Goal: Information Seeking & Learning: Learn about a topic

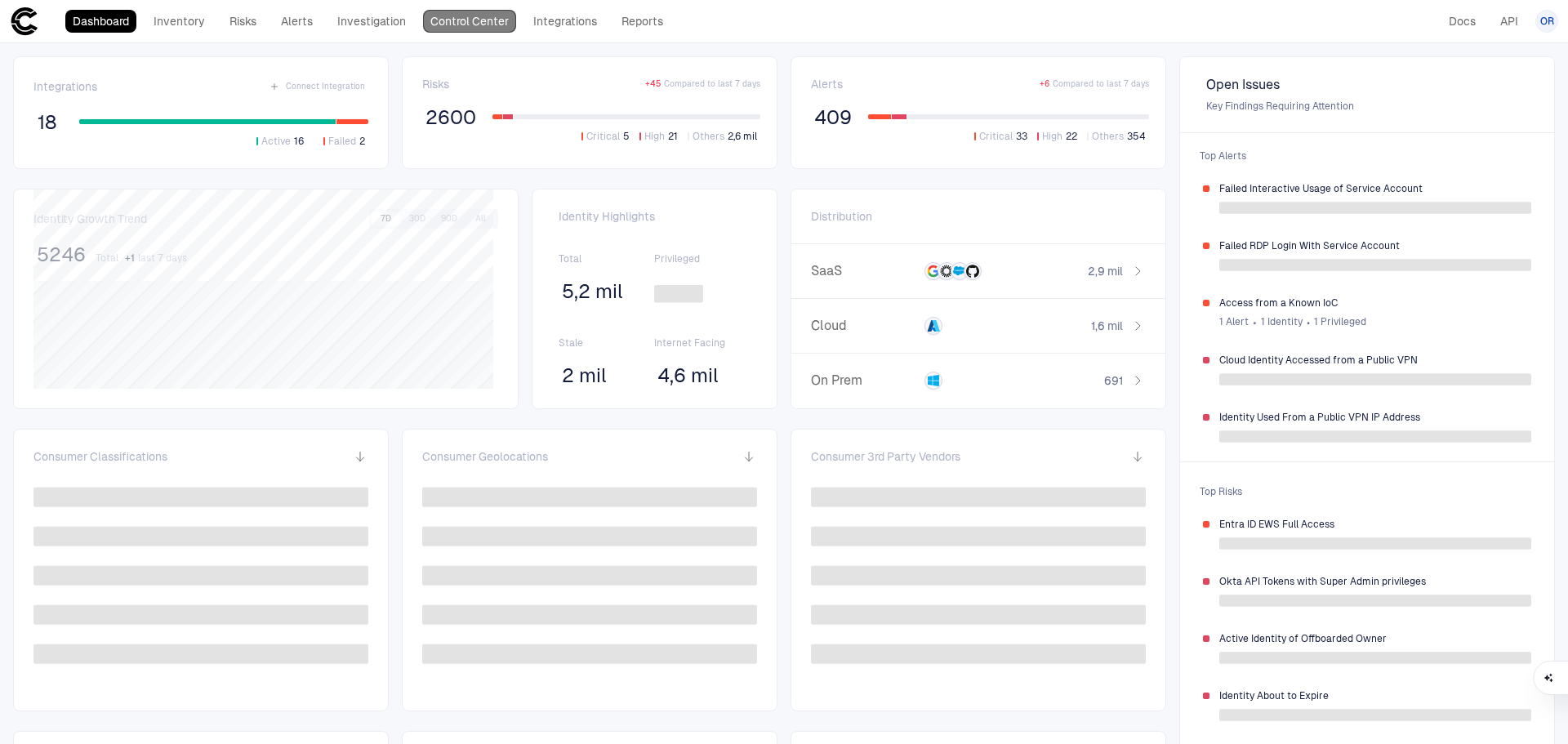
click at [473, 14] on link "Control Center" at bounding box center [469, 21] width 93 height 23
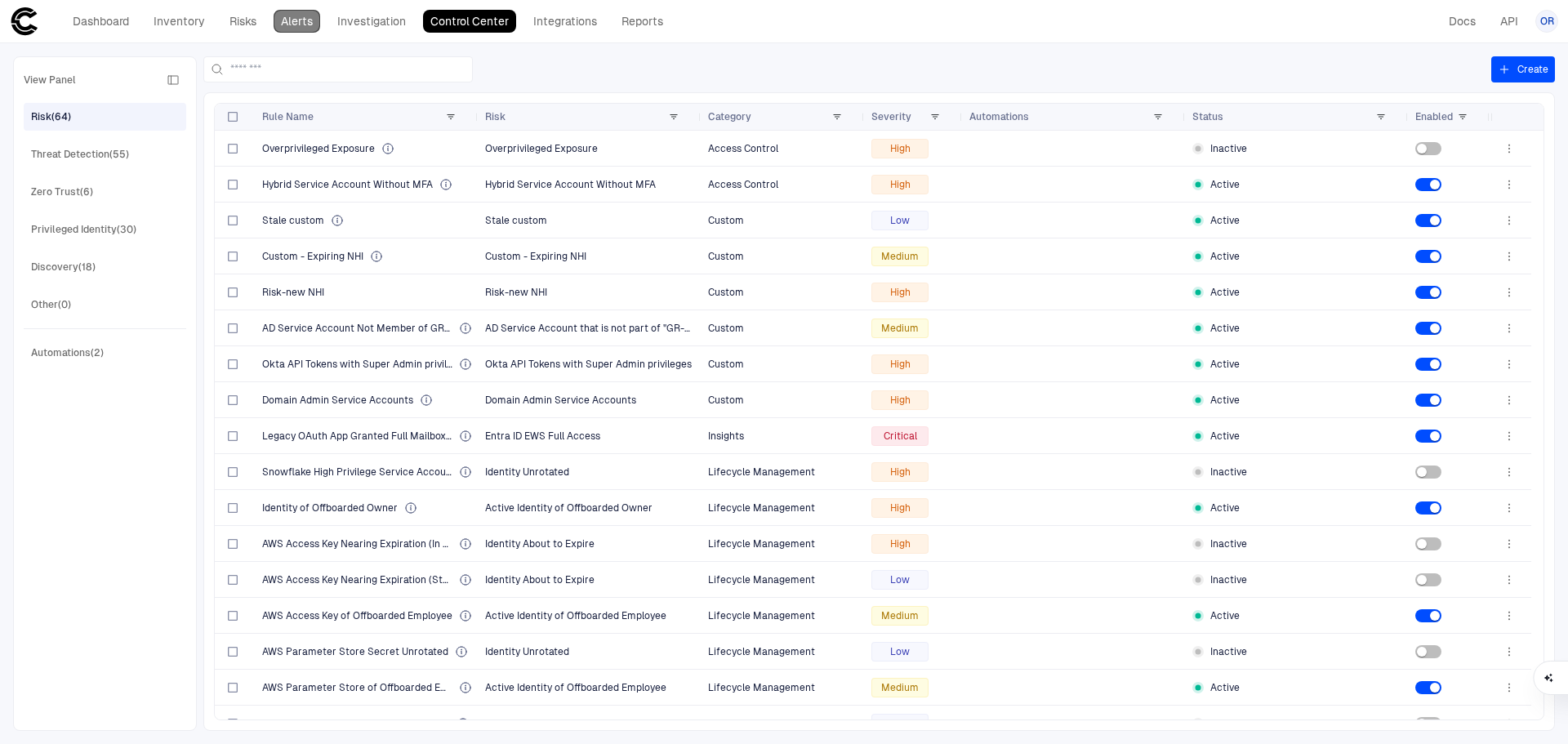
click at [284, 20] on link "Alerts" at bounding box center [296, 21] width 46 height 23
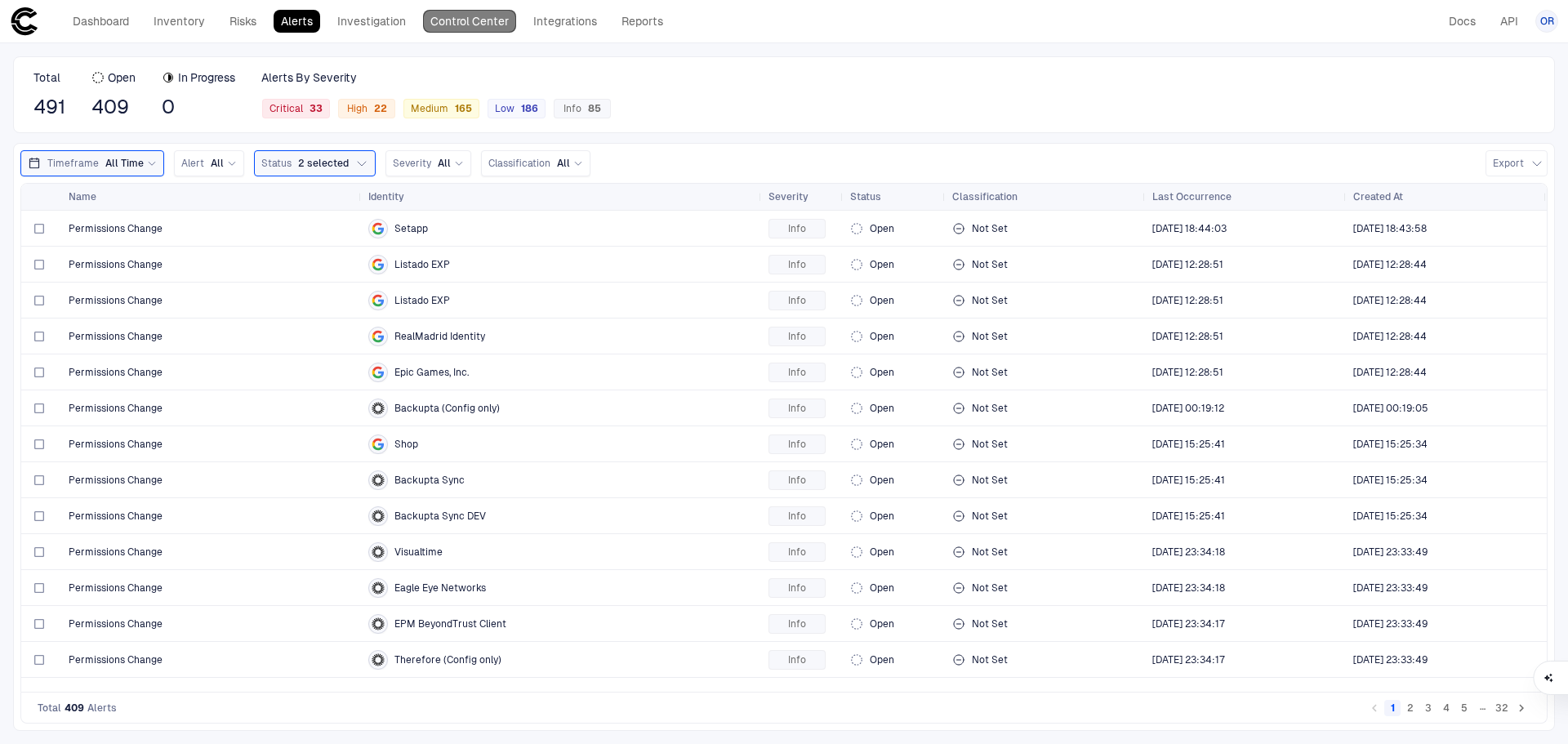
click at [434, 26] on link "Control Center" at bounding box center [469, 21] width 93 height 23
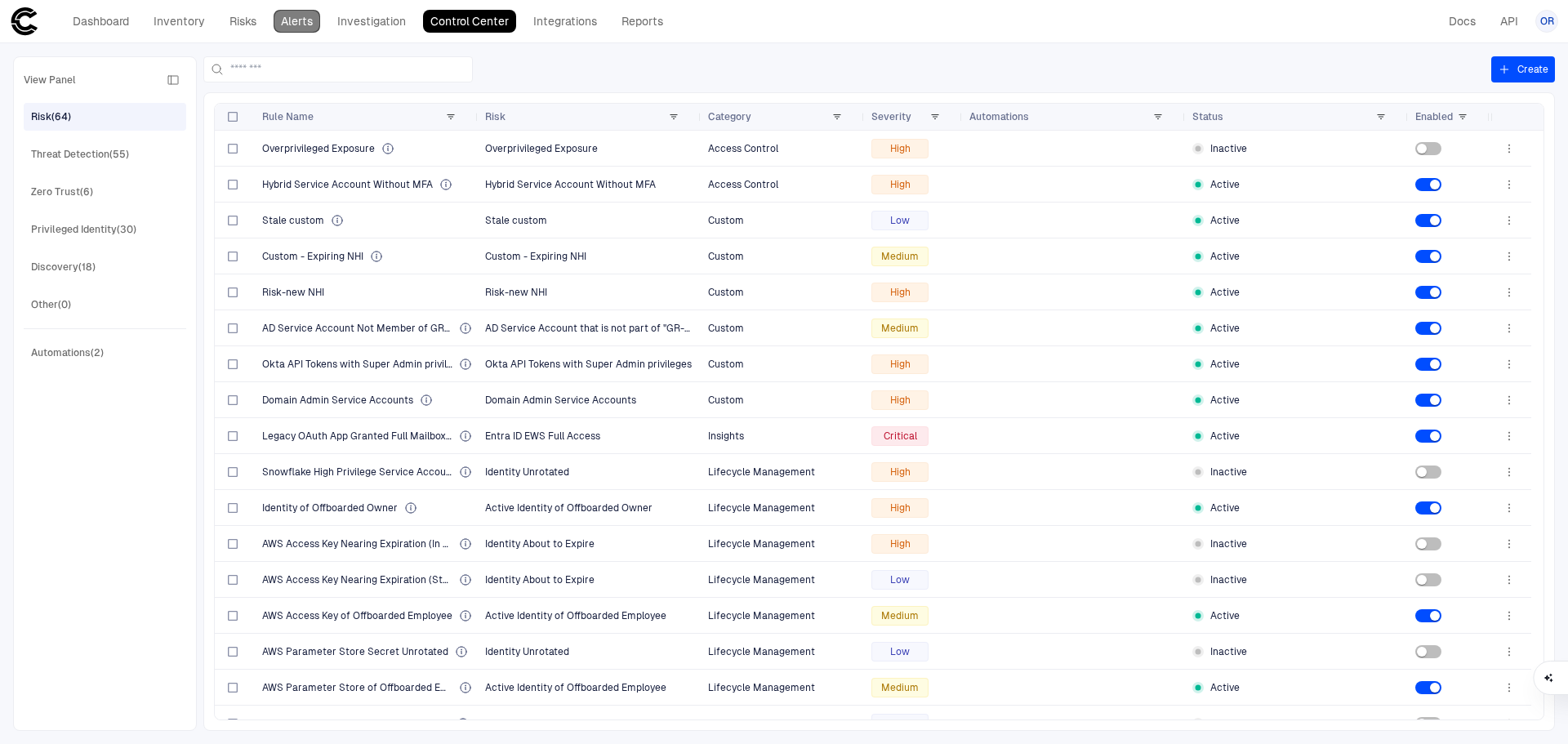
click at [312, 28] on link "Alerts" at bounding box center [296, 21] width 46 height 23
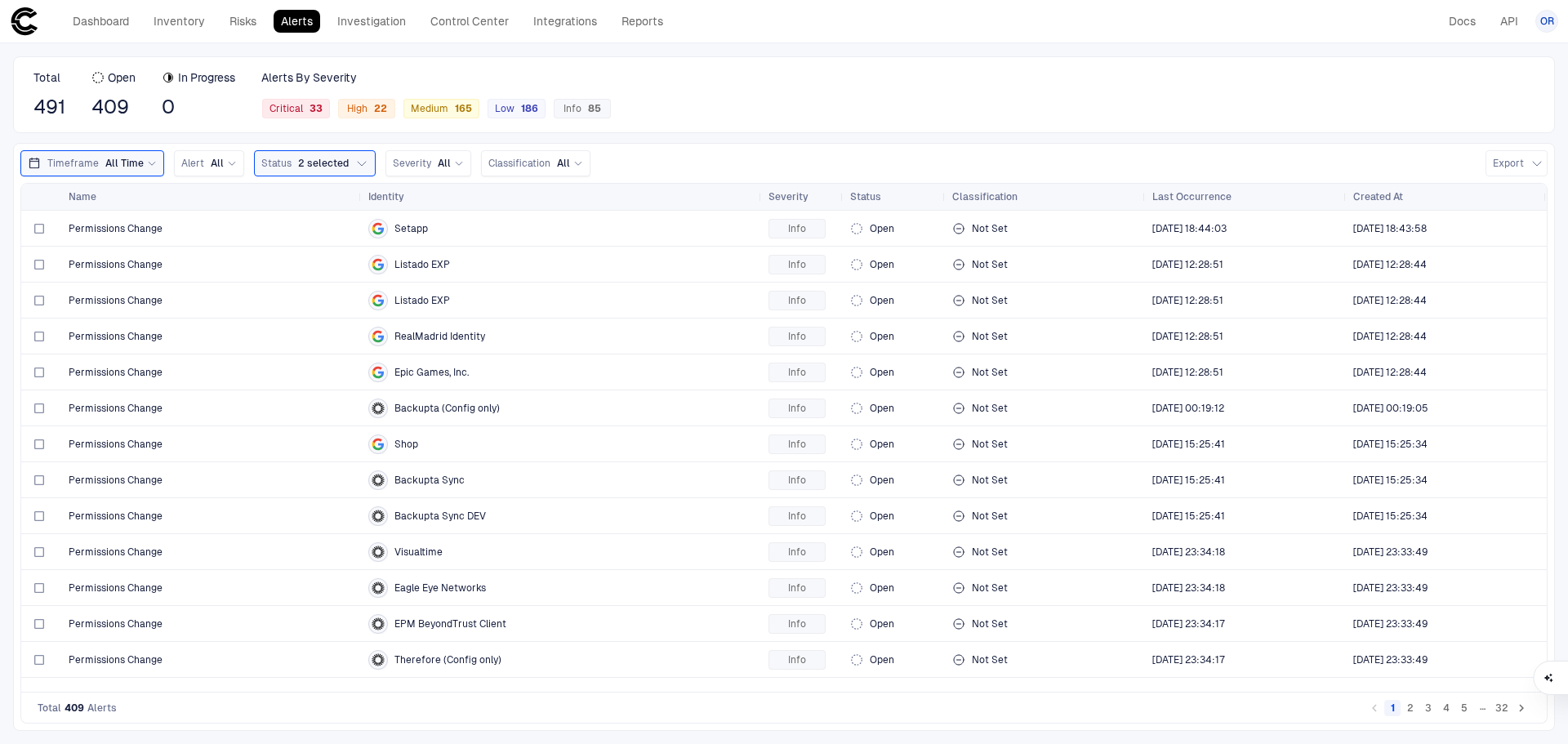
click at [149, 174] on div "Timeframe All Time" at bounding box center [92, 163] width 144 height 26
click at [666, 140] on div "Total 491 Open 409 In Progress 0 Alerts By Severity Critical 33 High 22 Medium …" at bounding box center [784, 393] width 1568 height 701
click at [322, 115] on div "Critical 33" at bounding box center [296, 109] width 68 height 19
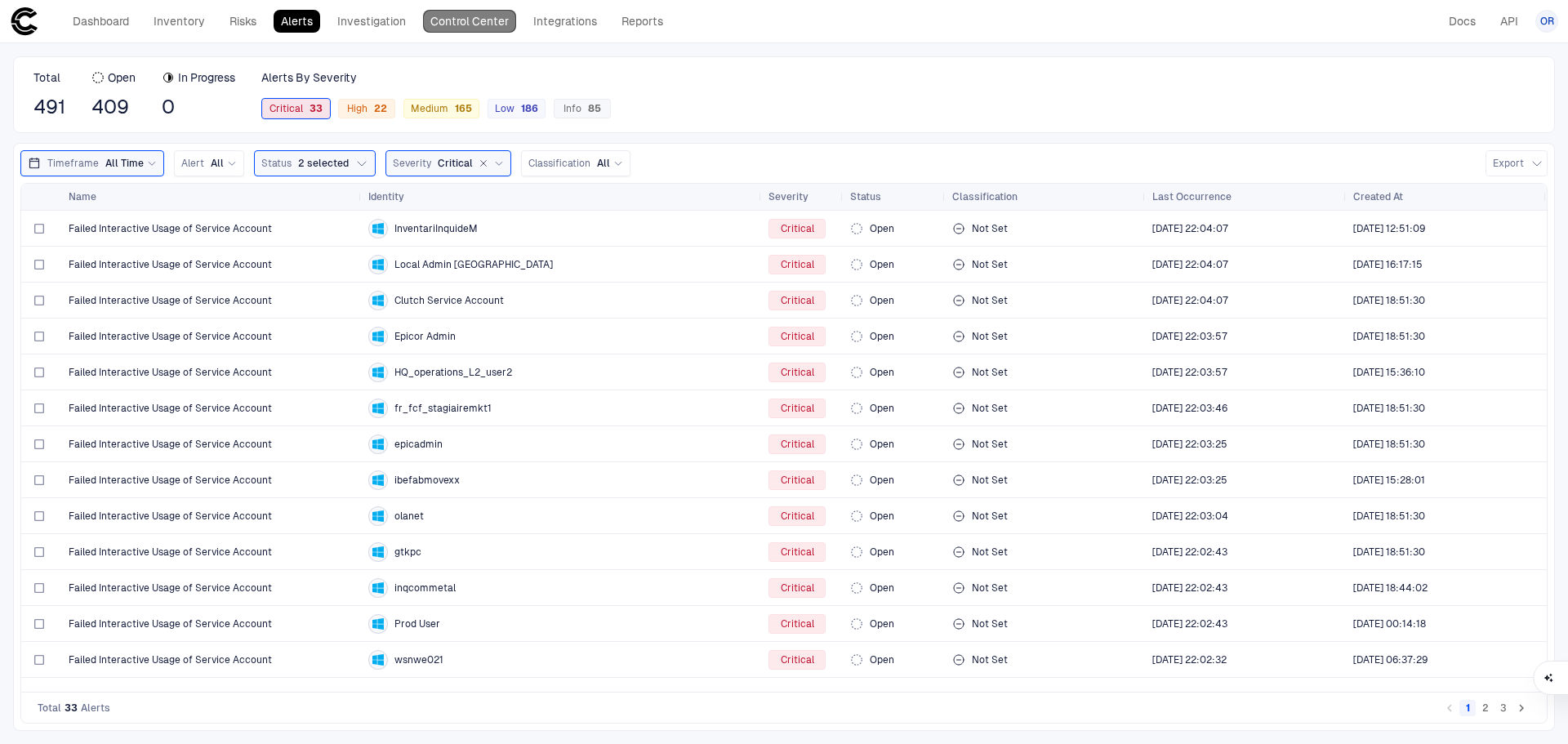
click at [449, 20] on link "Control Center" at bounding box center [469, 21] width 93 height 23
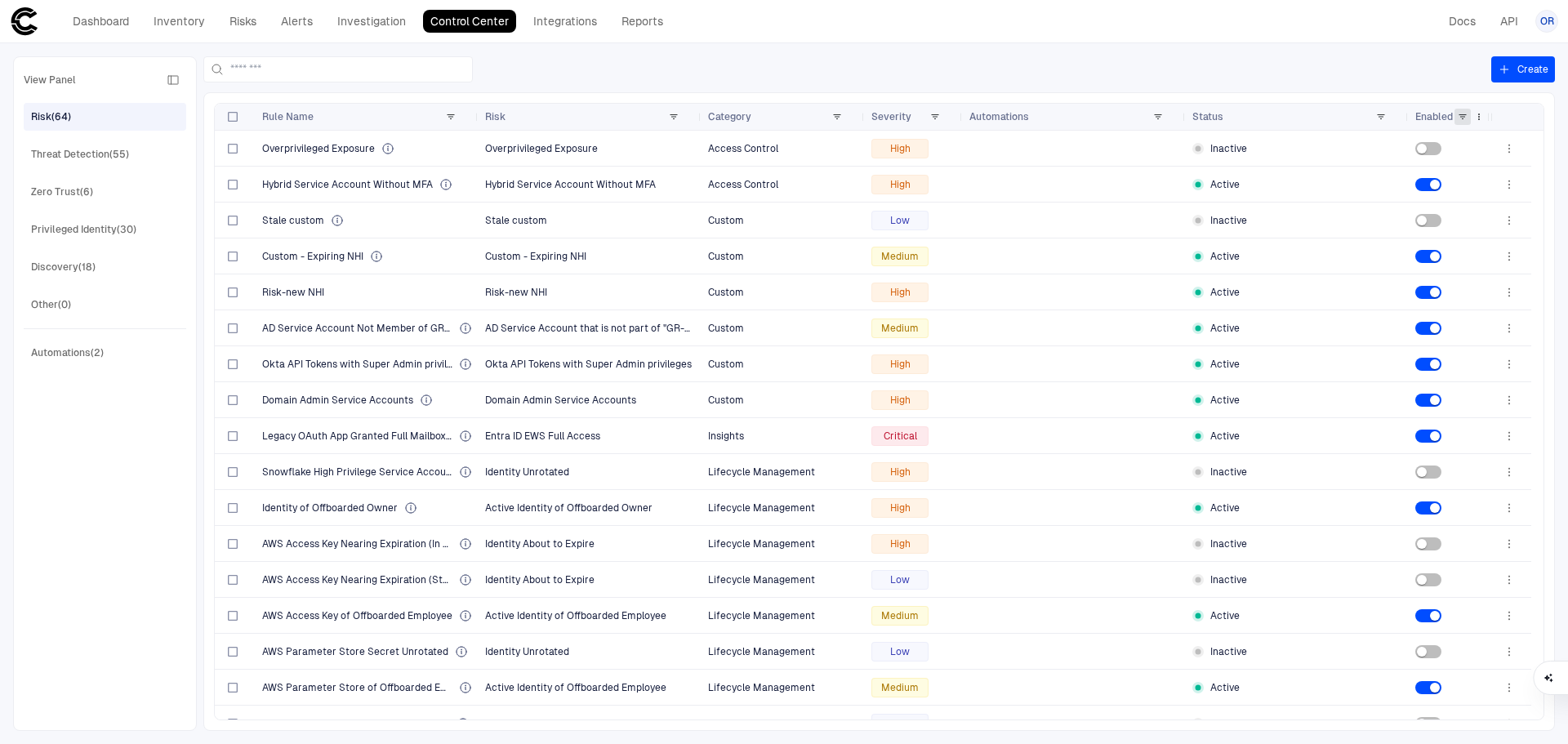
click at [1460, 118] on span at bounding box center [1462, 117] width 10 height 10
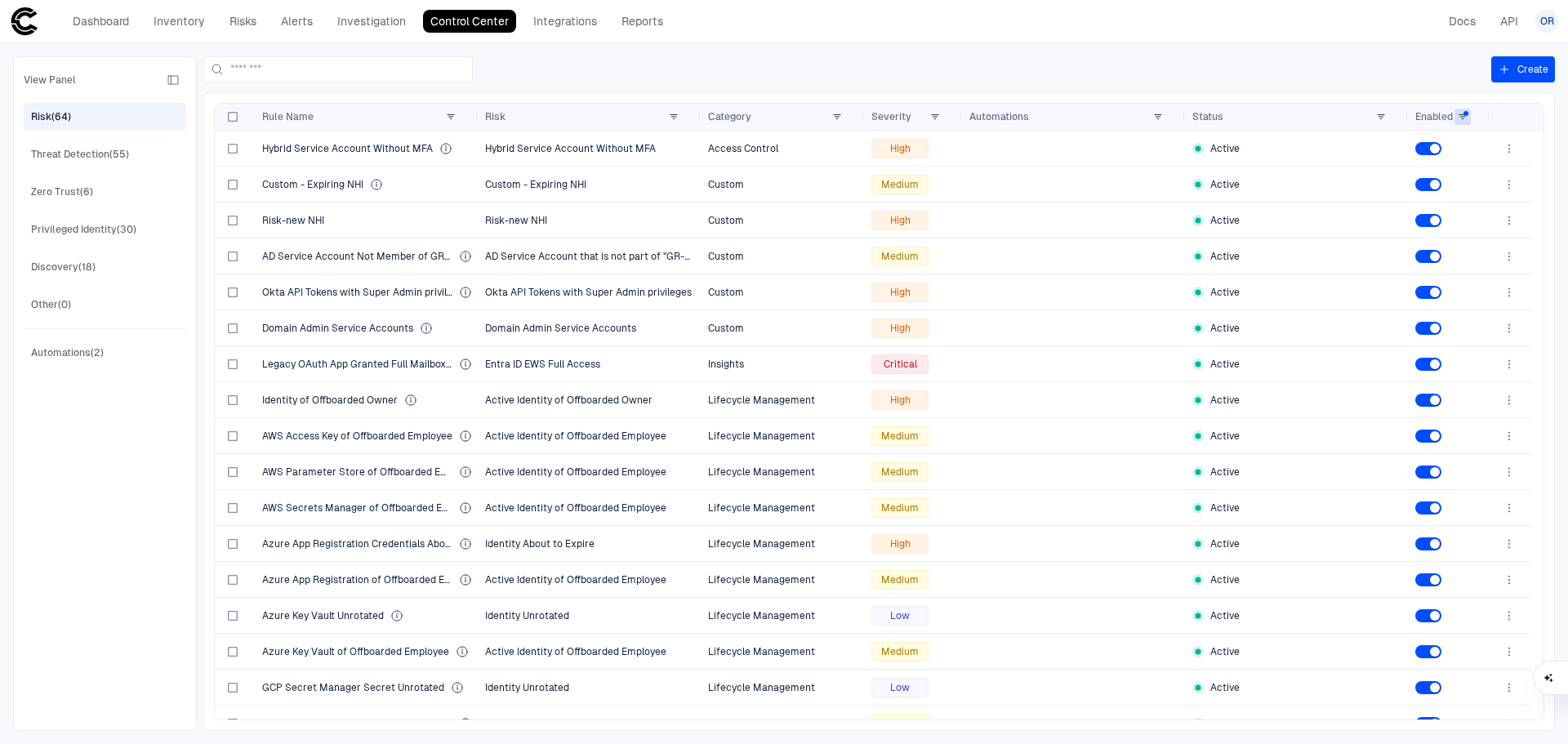
click at [1229, 73] on div at bounding box center [847, 69] width 1288 height 26
click at [131, 153] on div "Threat Detection (55)" at bounding box center [106, 154] width 151 height 26
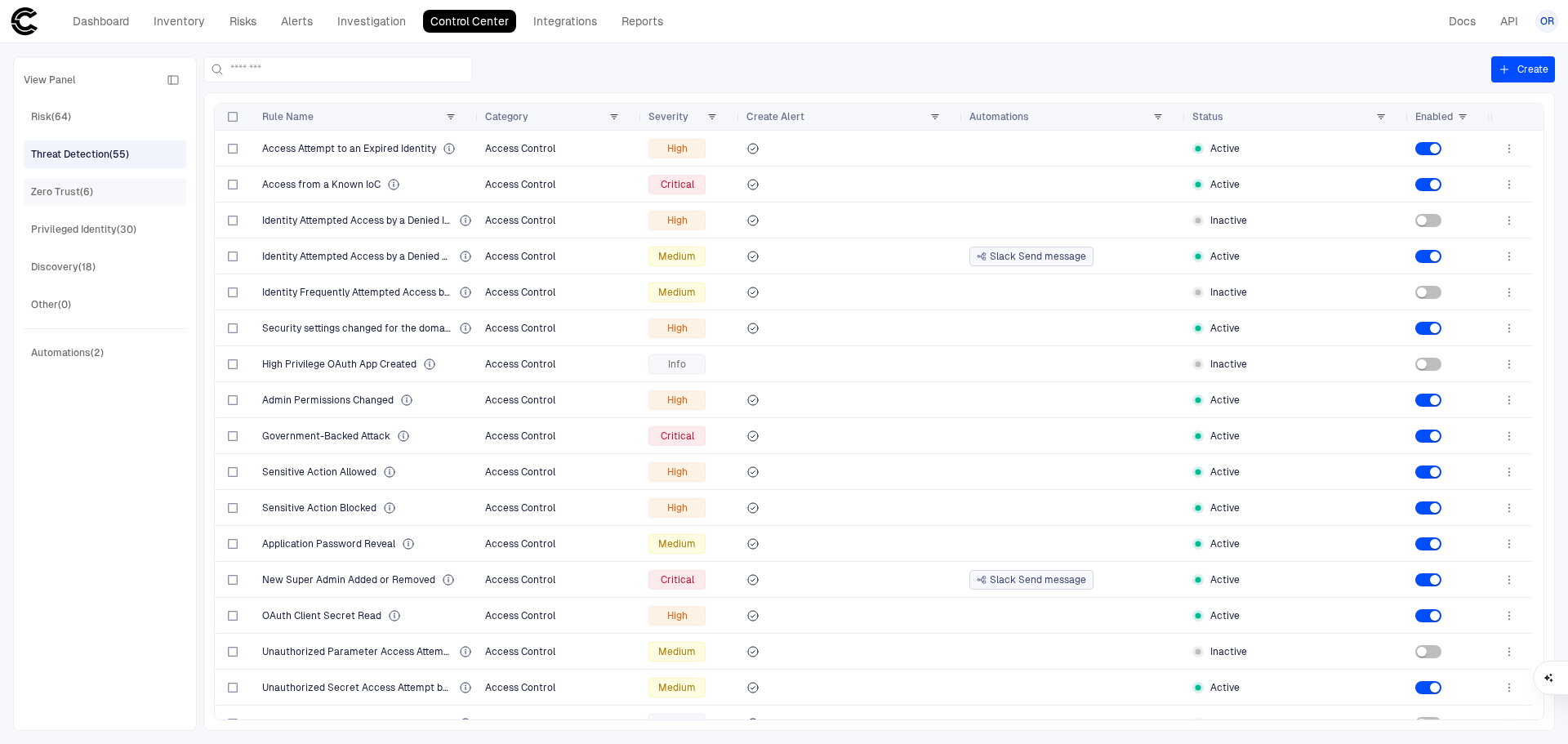
click at [75, 186] on div "Zero Trust (6)" at bounding box center [61, 191] width 62 height 15
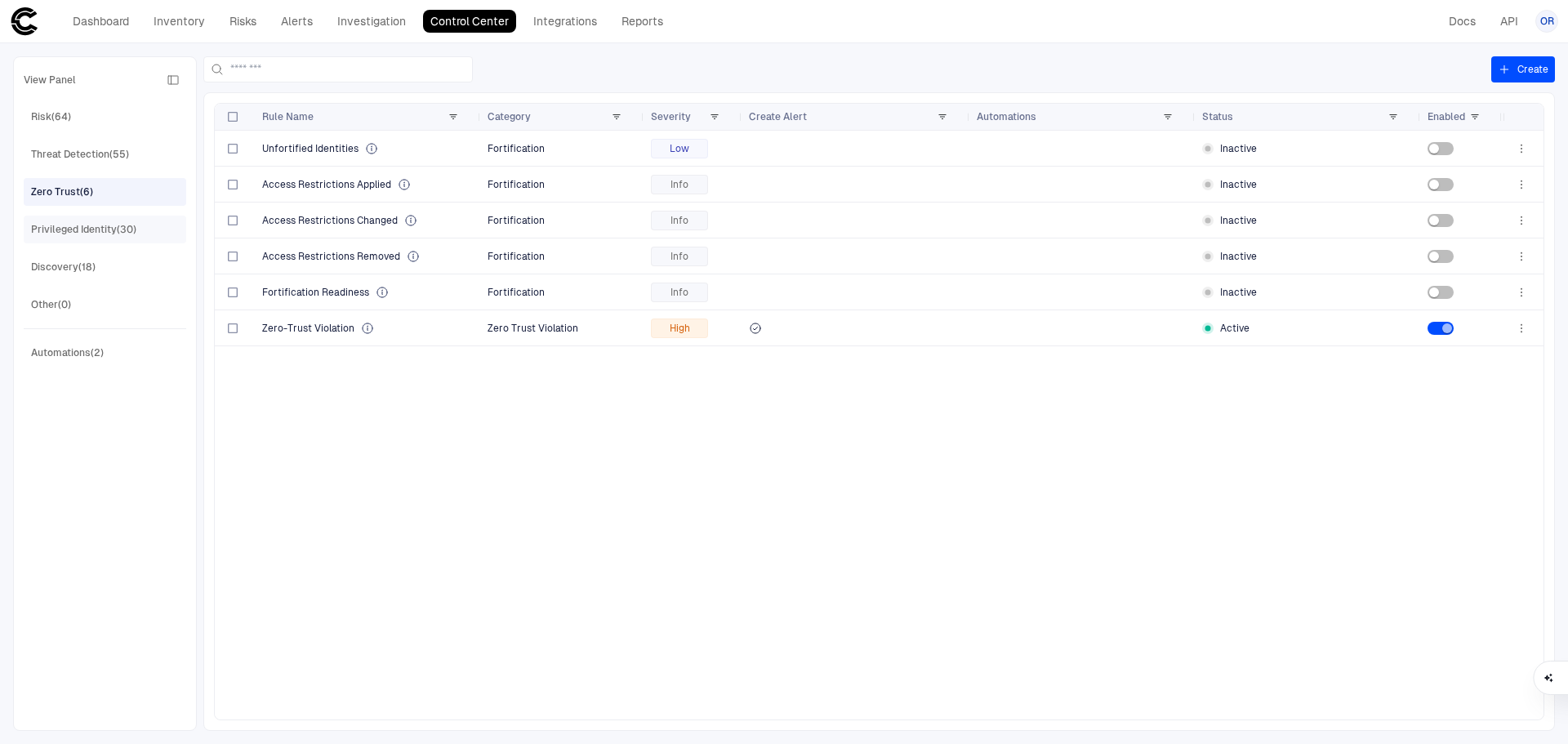
click at [96, 239] on span "Privileged Identity (30)" at bounding box center [83, 230] width 105 height 21
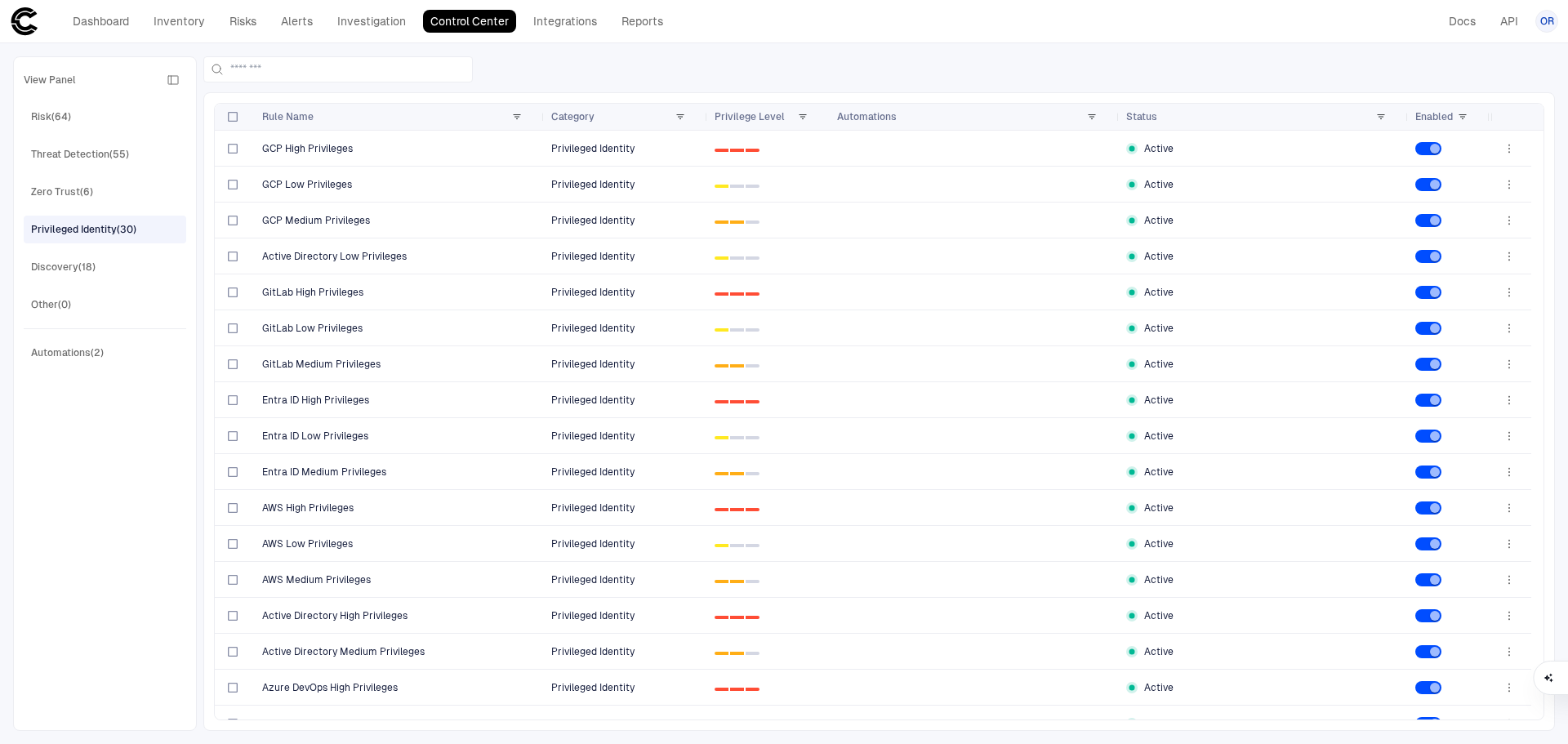
click at [300, 9] on div "Dashboard Inventory Risks Alerts Investigation Control Center Integrations Repo…" at bounding box center [339, 21] width 660 height 30
click at [298, 20] on link "Alerts" at bounding box center [296, 21] width 46 height 23
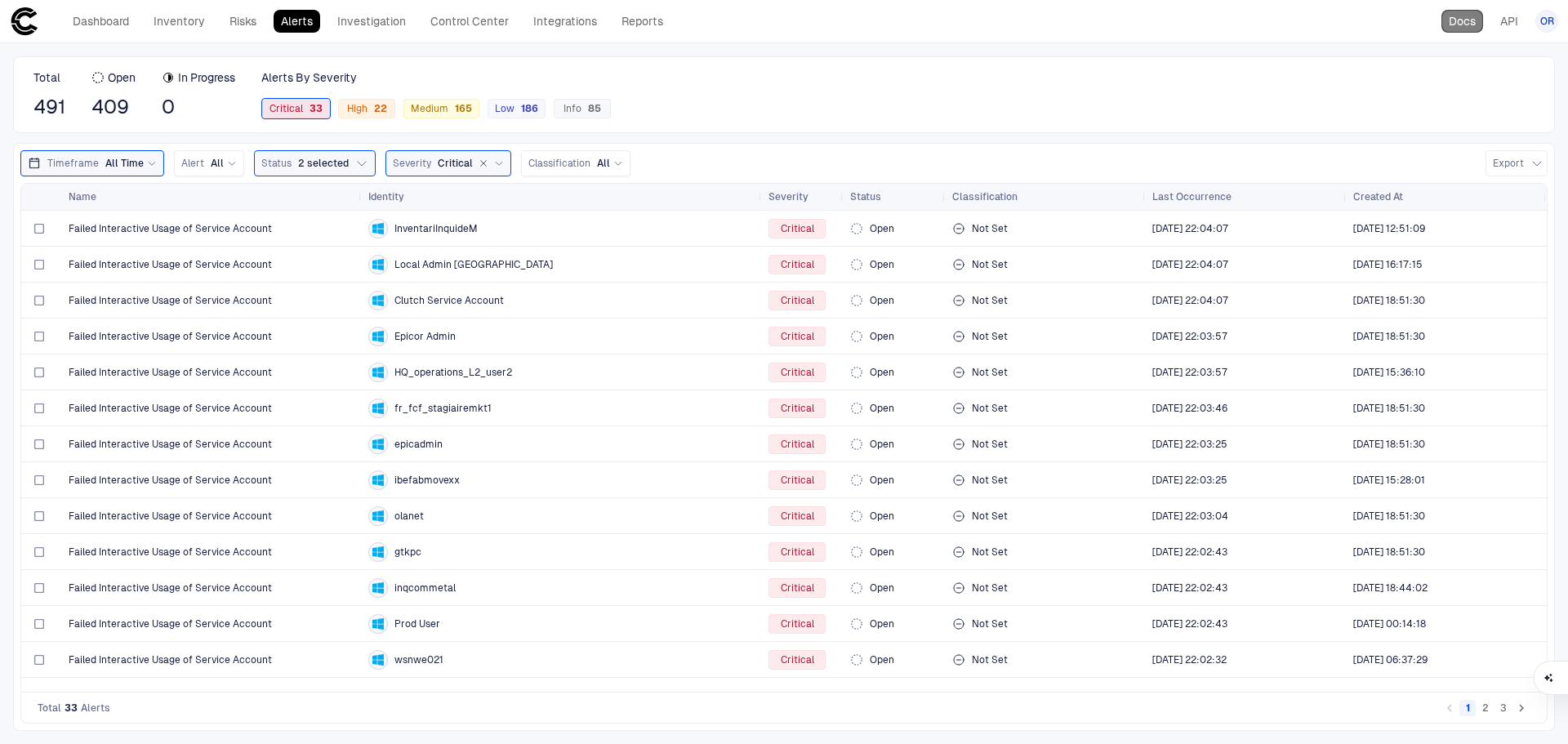
click at [1457, 23] on link "Docs" at bounding box center [1462, 21] width 41 height 23
click at [450, 28] on link "Control Center" at bounding box center [469, 21] width 93 height 23
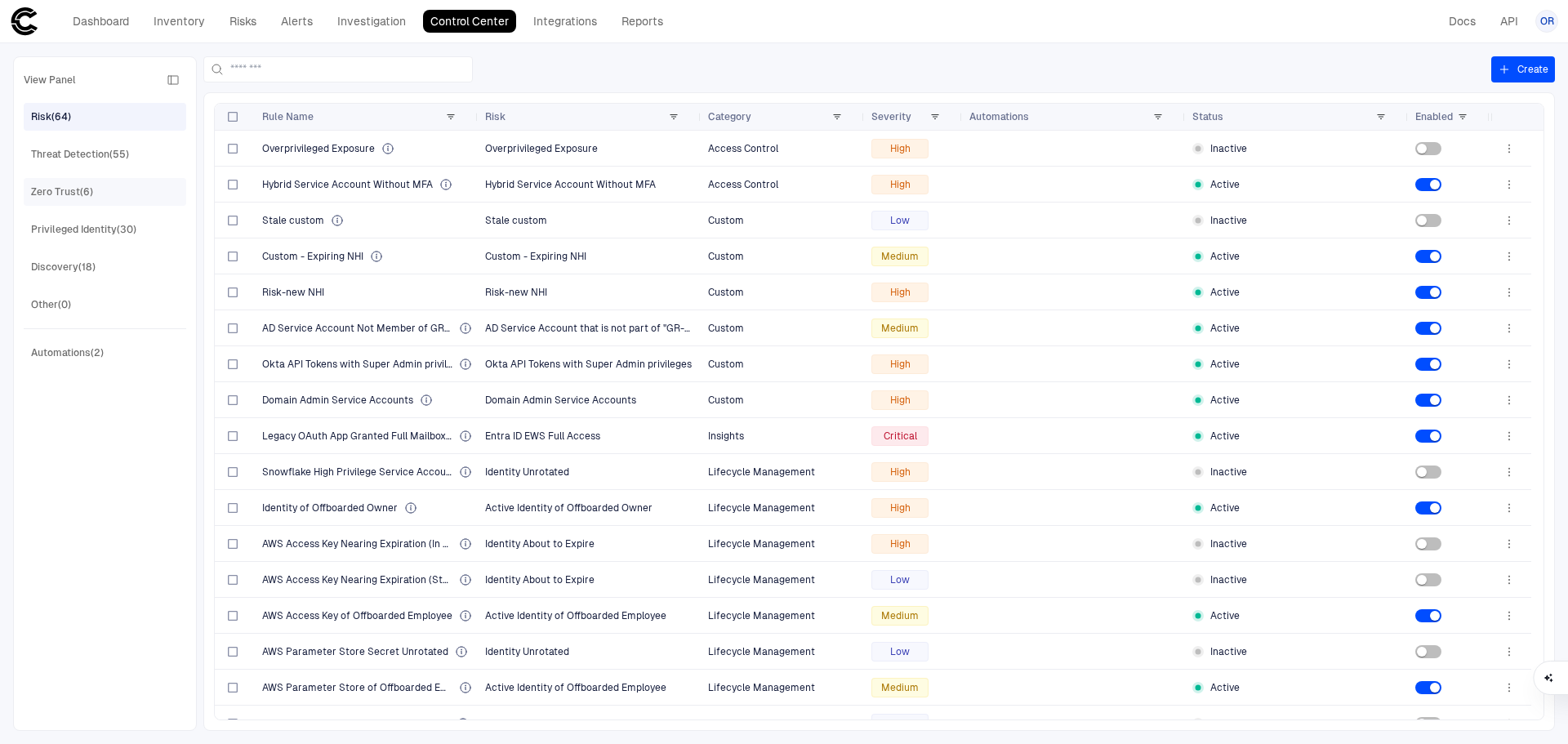
click at [112, 186] on div "Zero Trust (6)" at bounding box center [106, 192] width 151 height 26
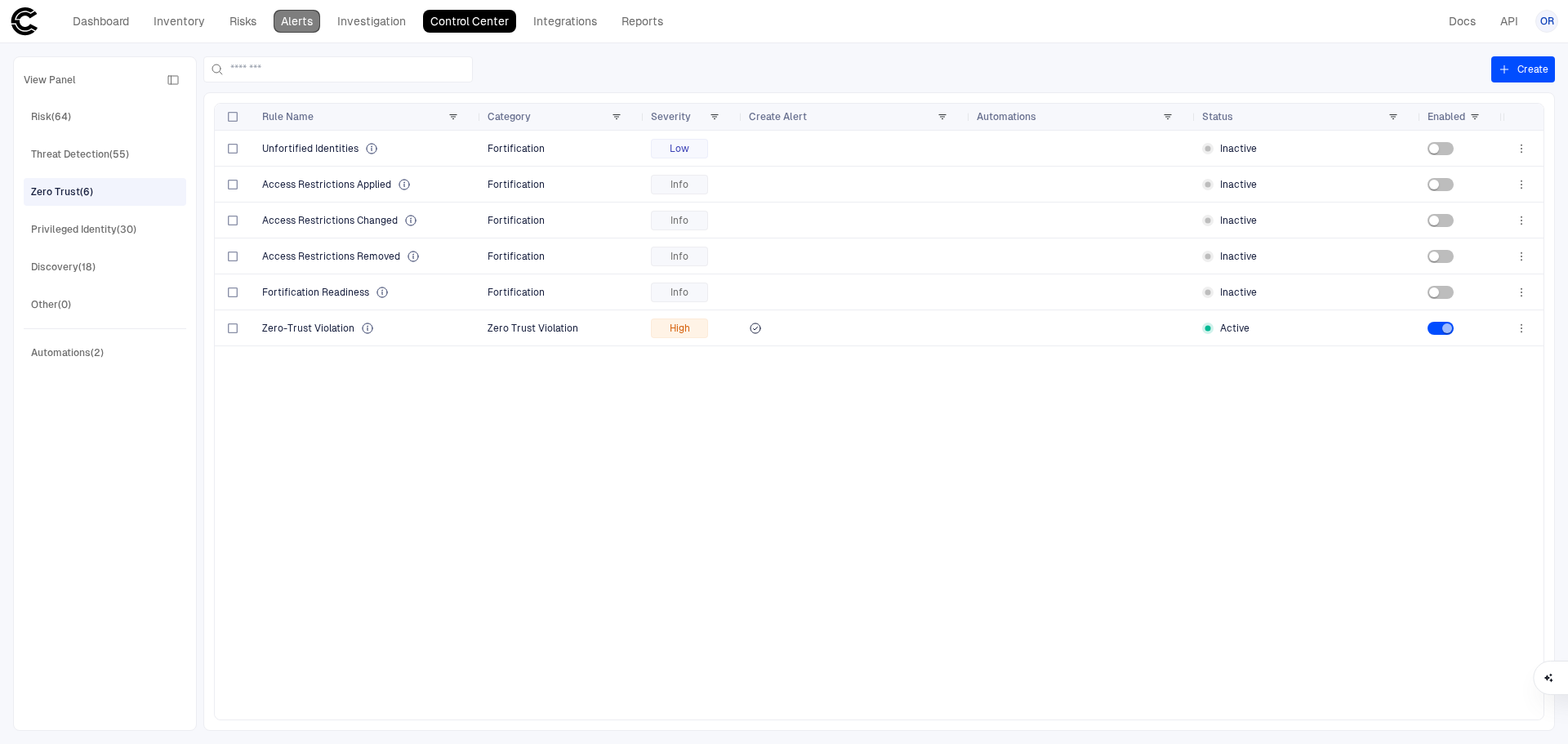
click at [306, 18] on link "Alerts" at bounding box center [296, 21] width 46 height 23
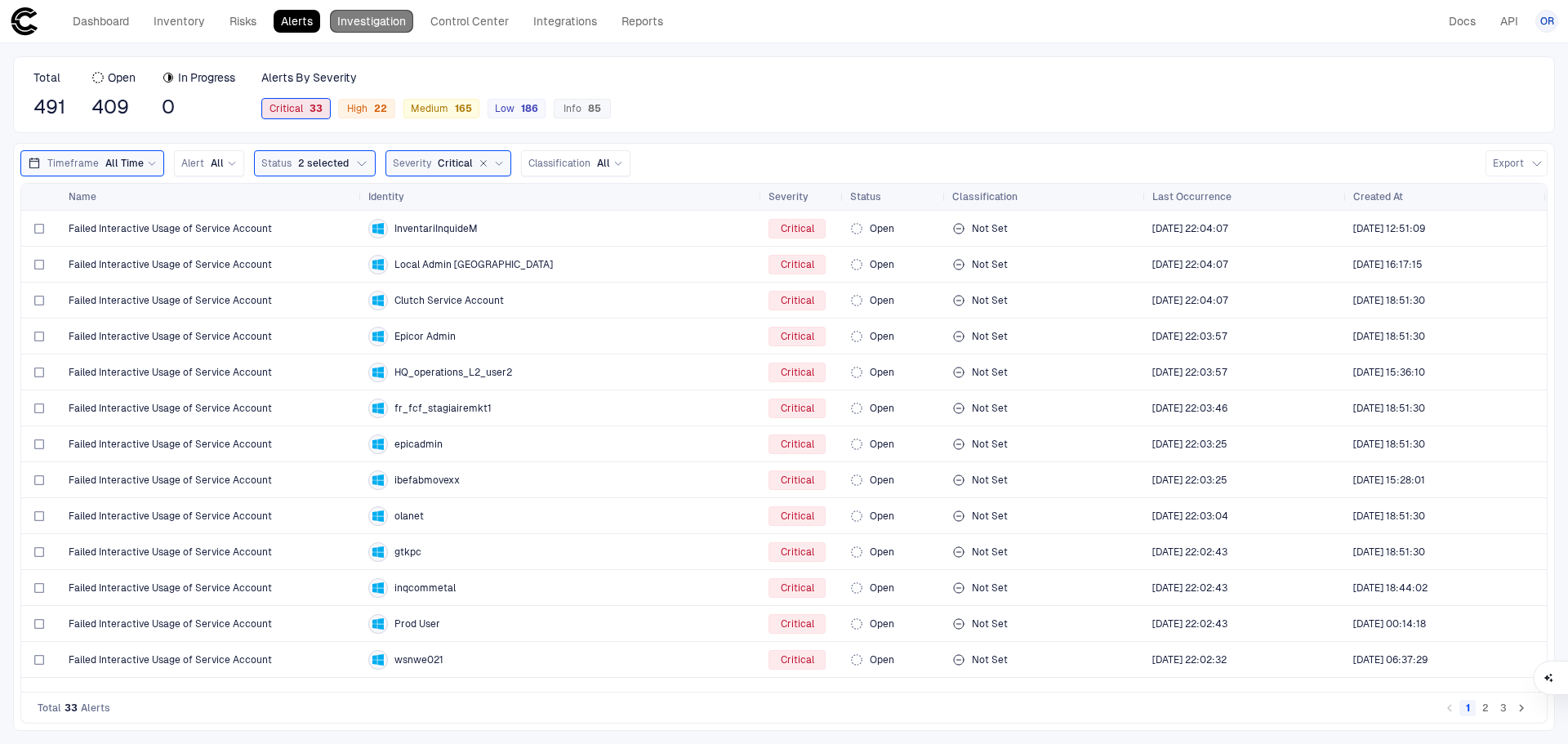
click at [373, 15] on link "Investigation" at bounding box center [371, 21] width 83 height 23
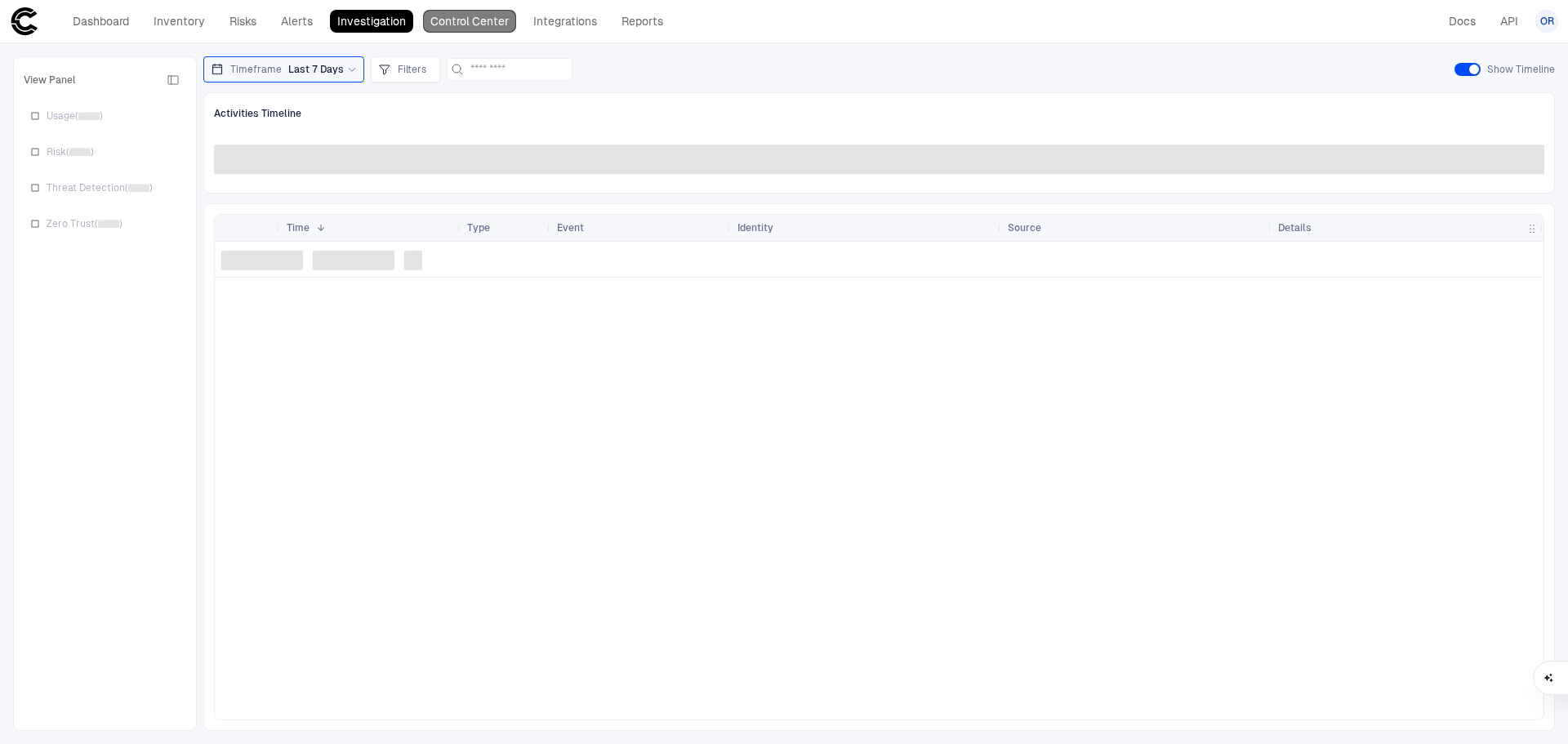
click at [475, 15] on link "Control Center" at bounding box center [469, 21] width 93 height 23
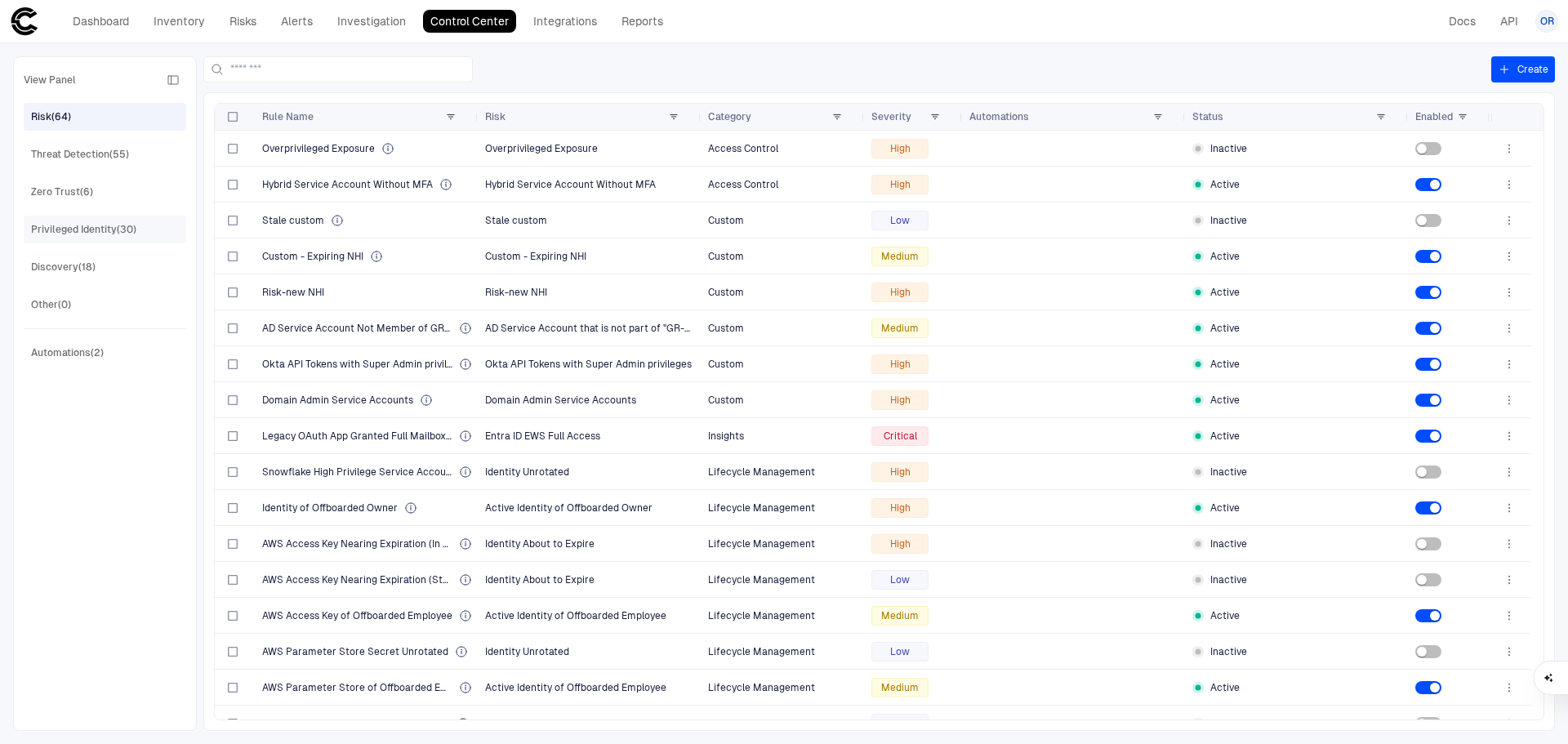
click at [101, 232] on div "Privileged Identity (30)" at bounding box center [83, 229] width 105 height 15
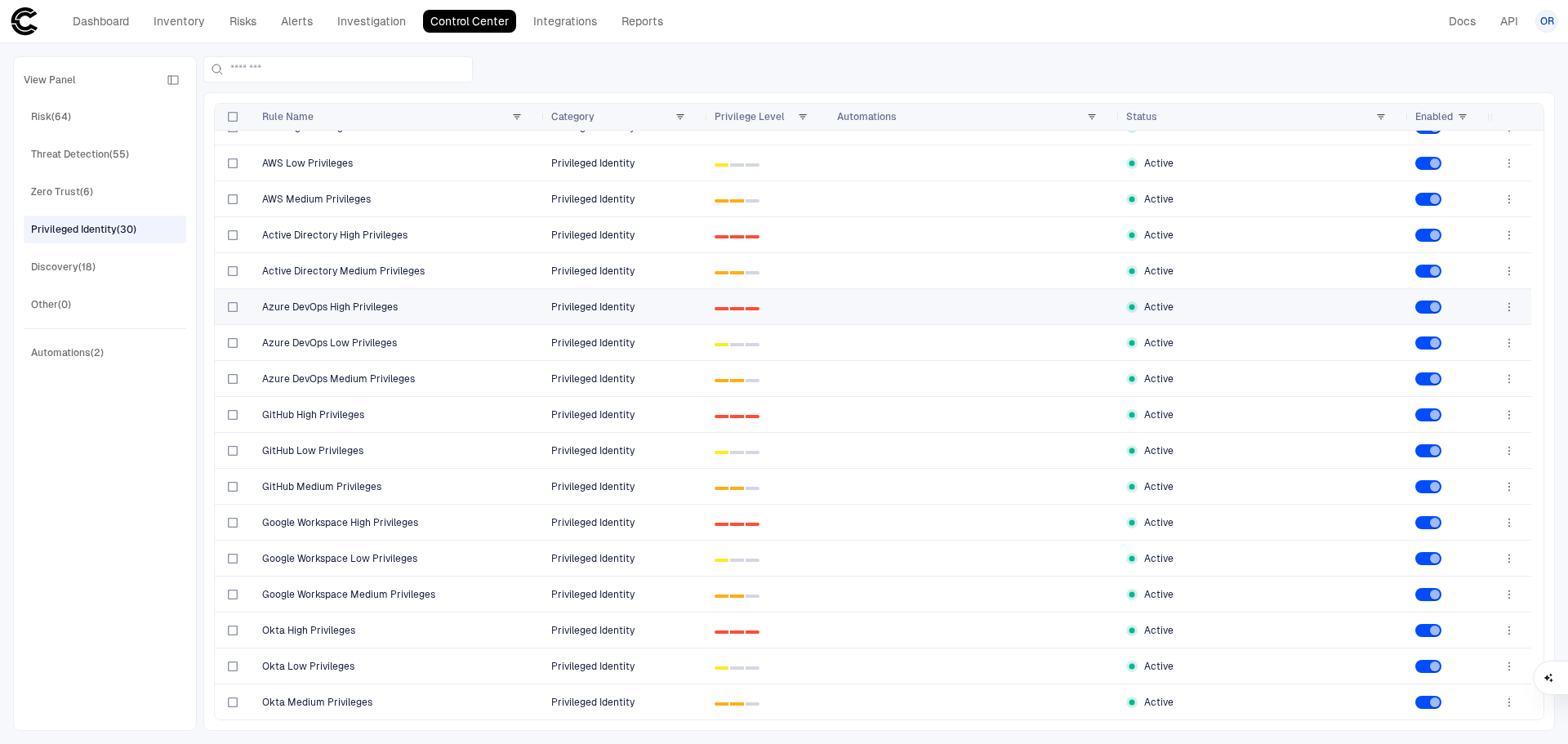
scroll to position [490, 0]
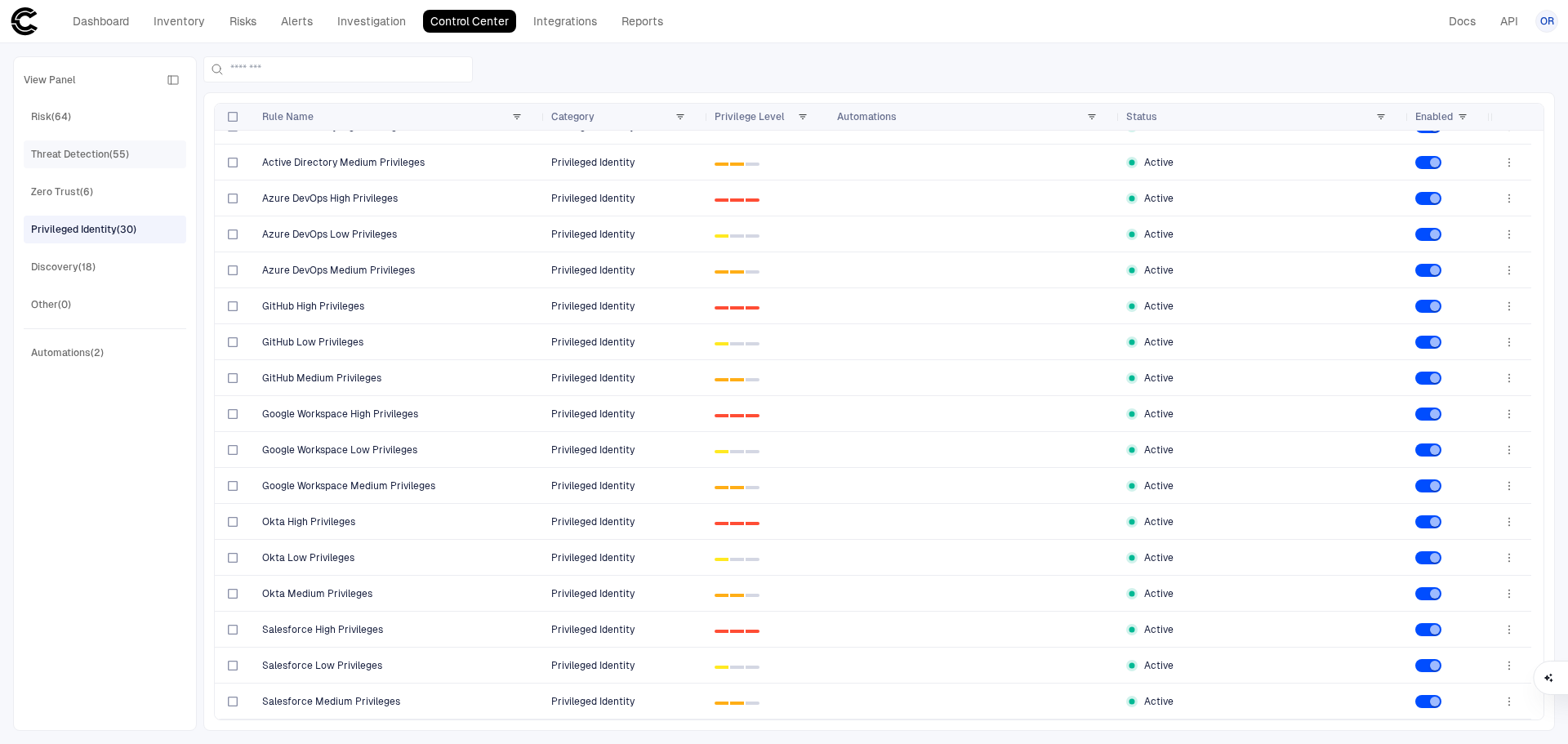
click at [111, 167] on div "Threat Detection (55)" at bounding box center [106, 154] width 151 height 26
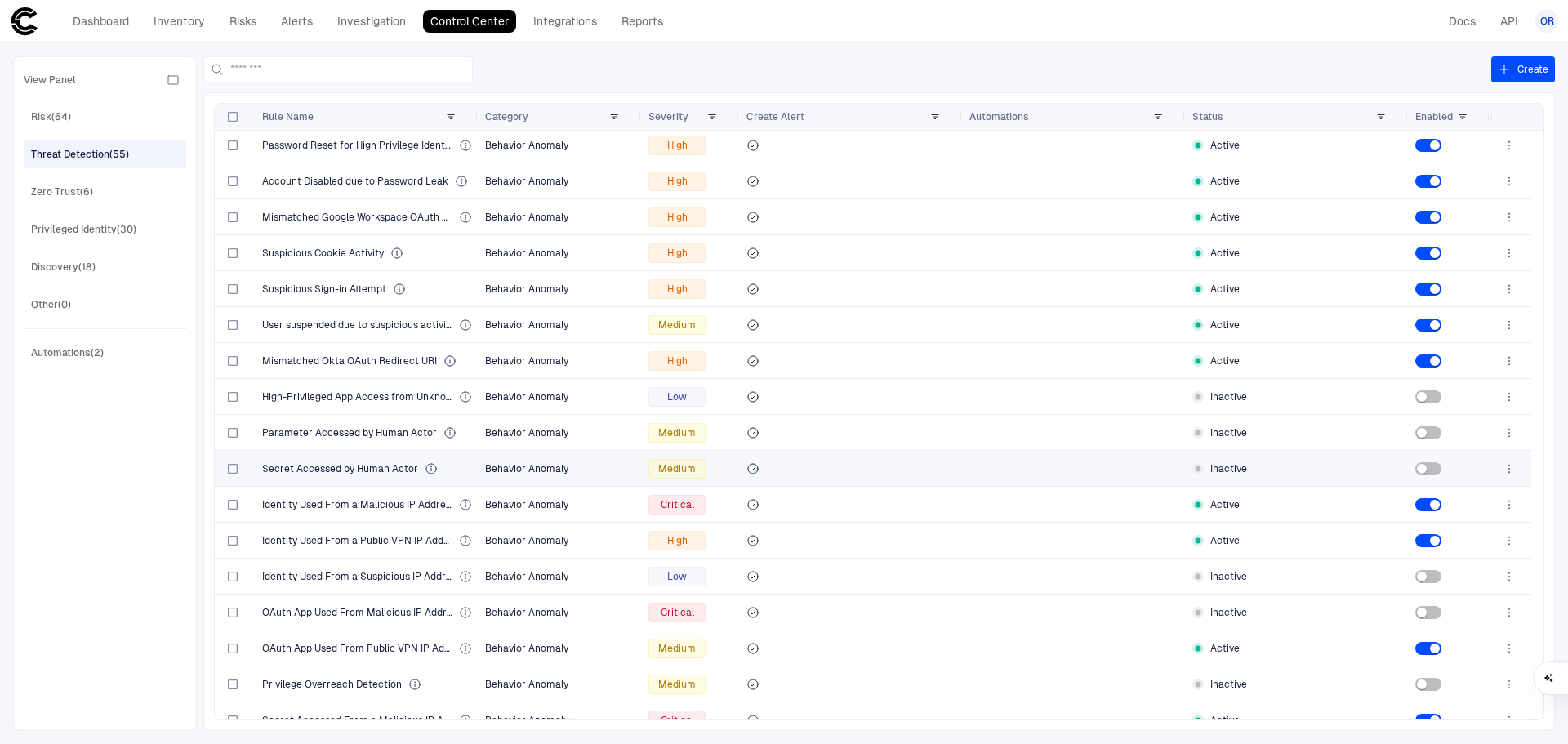
scroll to position [0, 0]
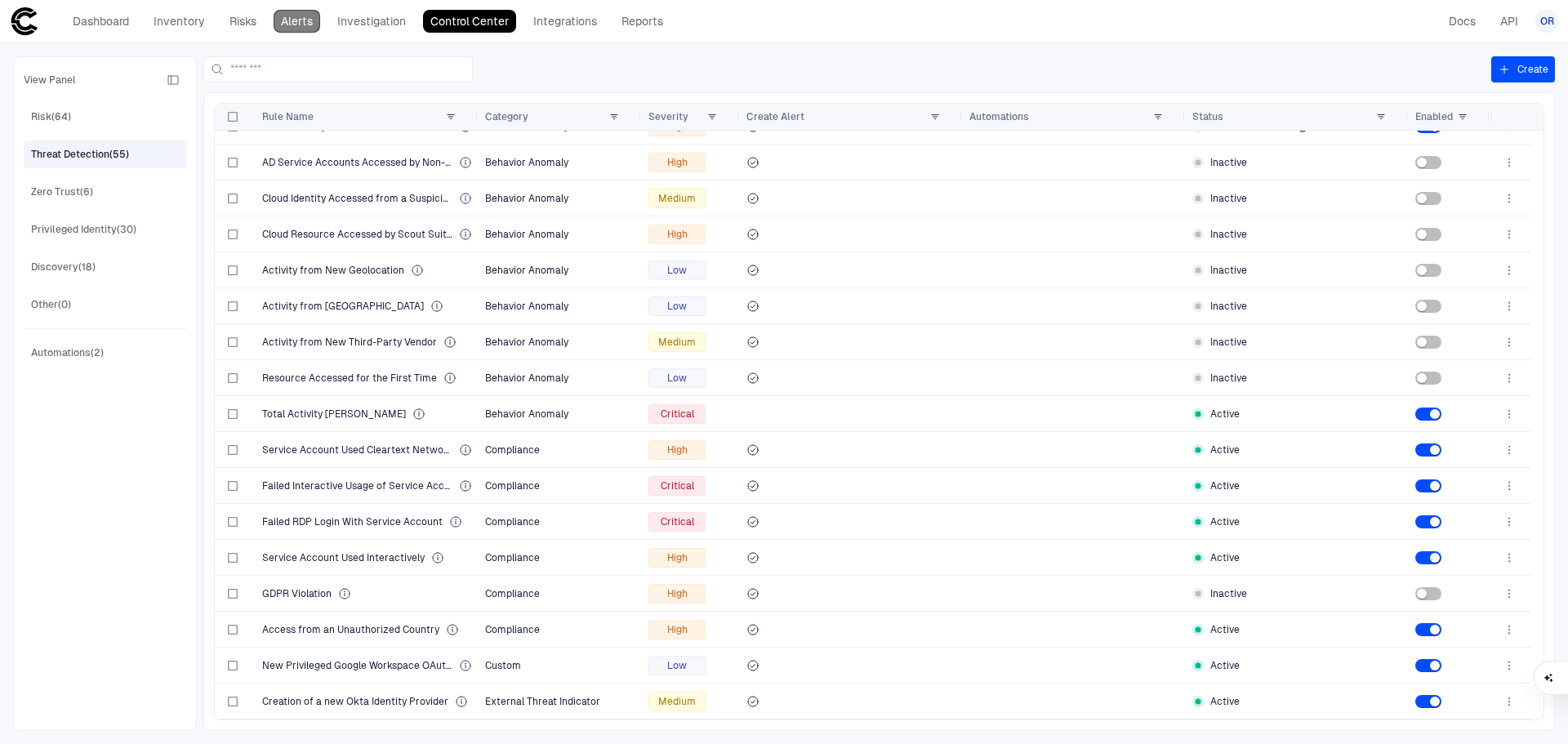
click at [294, 18] on link "Alerts" at bounding box center [296, 21] width 46 height 23
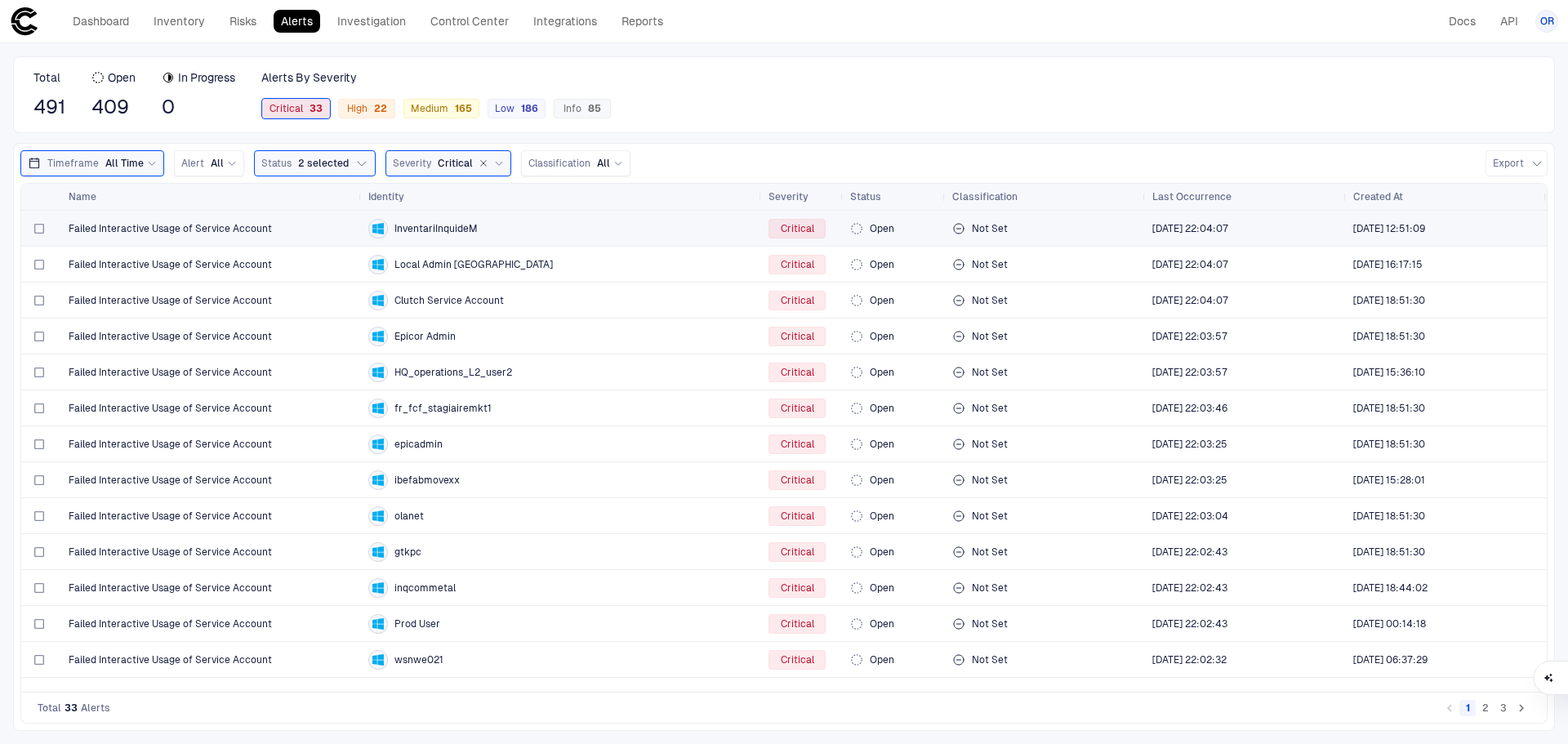
click at [202, 227] on span "Failed Interactive Usage of Service Account" at bounding box center [170, 228] width 203 height 13
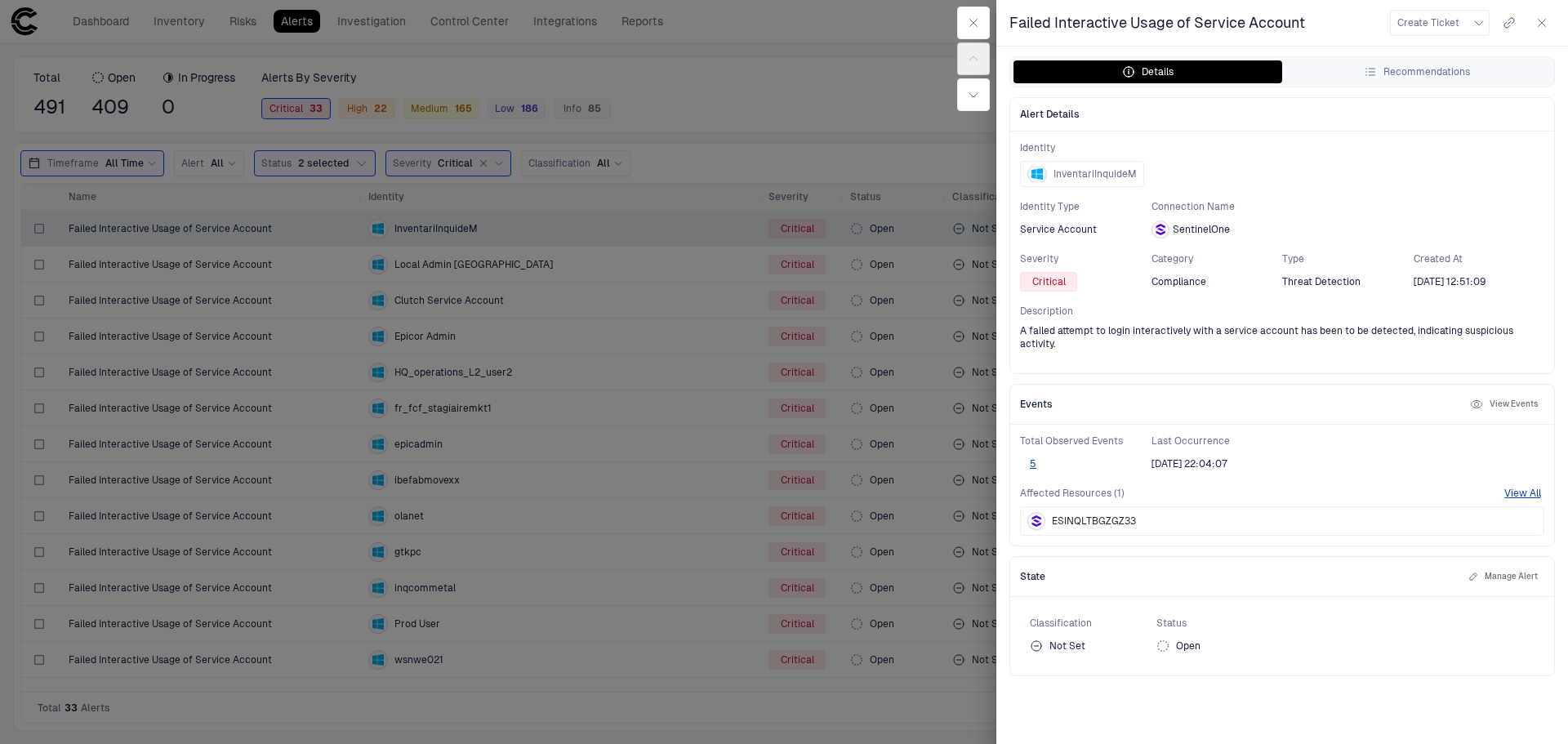
click at [1315, 284] on span "Threat Detection" at bounding box center [1321, 282] width 78 height 13
click at [769, 38] on div at bounding box center [784, 372] width 1568 height 744
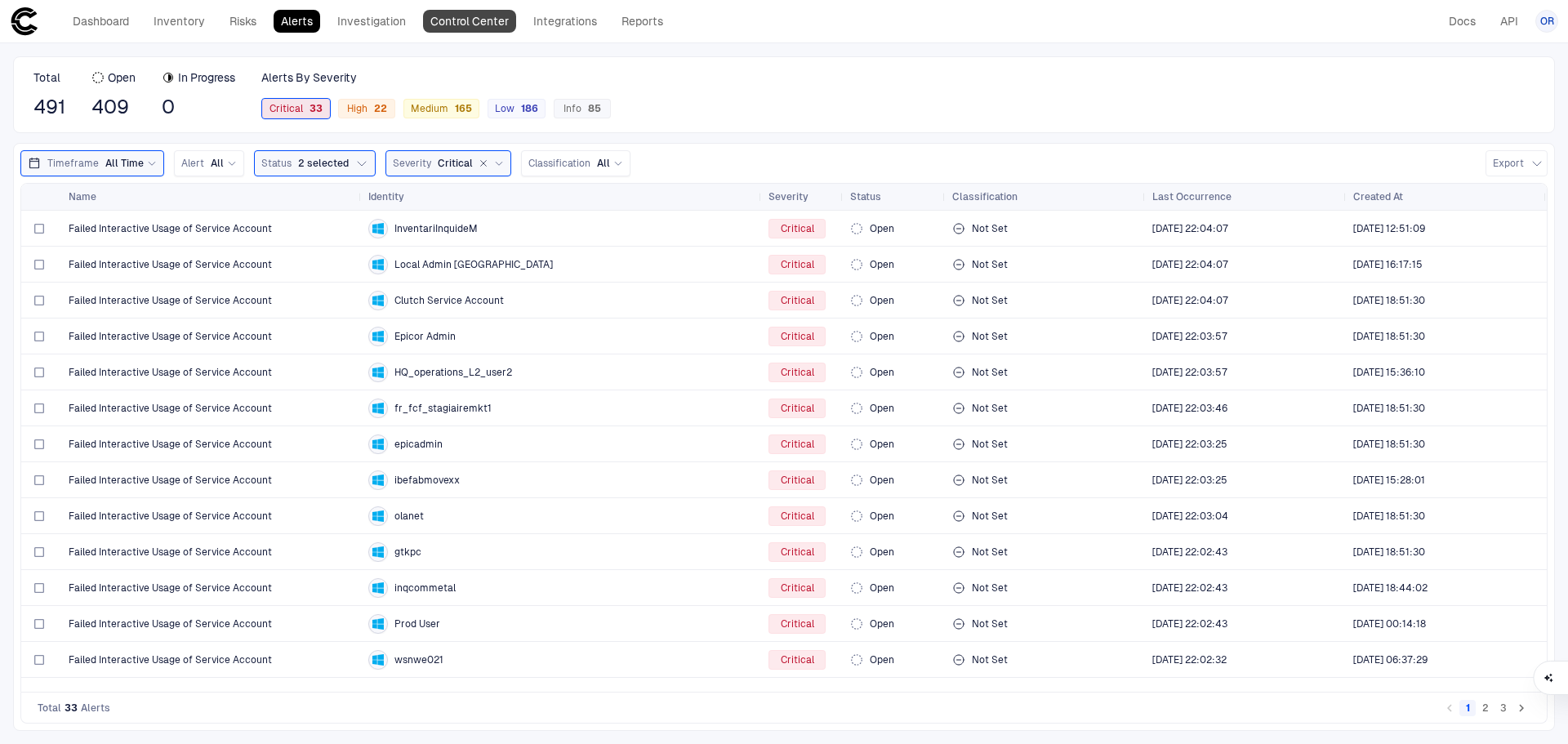
click at [479, 18] on link "Control Center" at bounding box center [469, 21] width 93 height 23
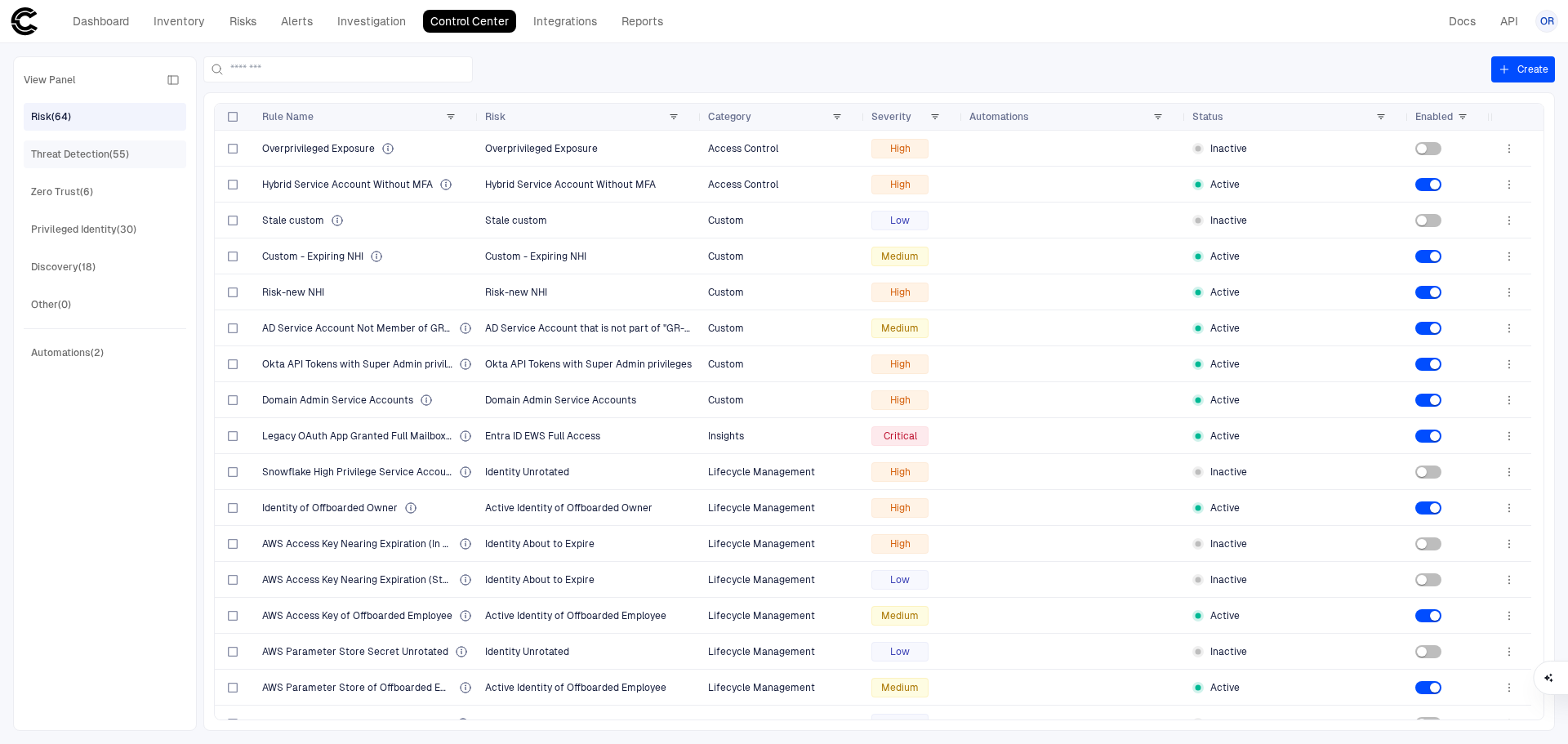
click at [118, 145] on span "Threat Detection (55)" at bounding box center [80, 154] width 98 height 21
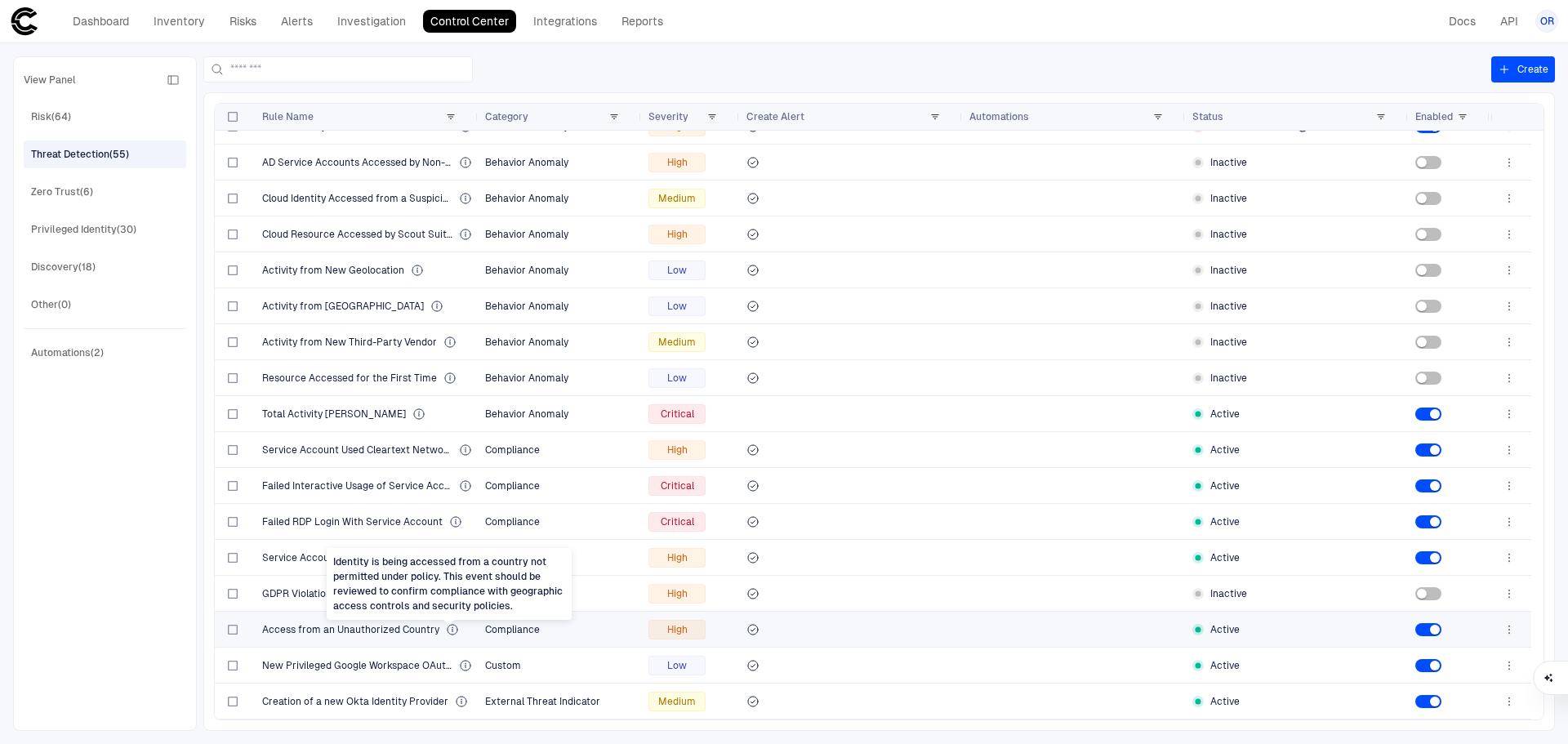
click at [450, 627] on icon "Identity is being accessed from a country not permitted under policy. This even…" at bounding box center [452, 630] width 13 height 13
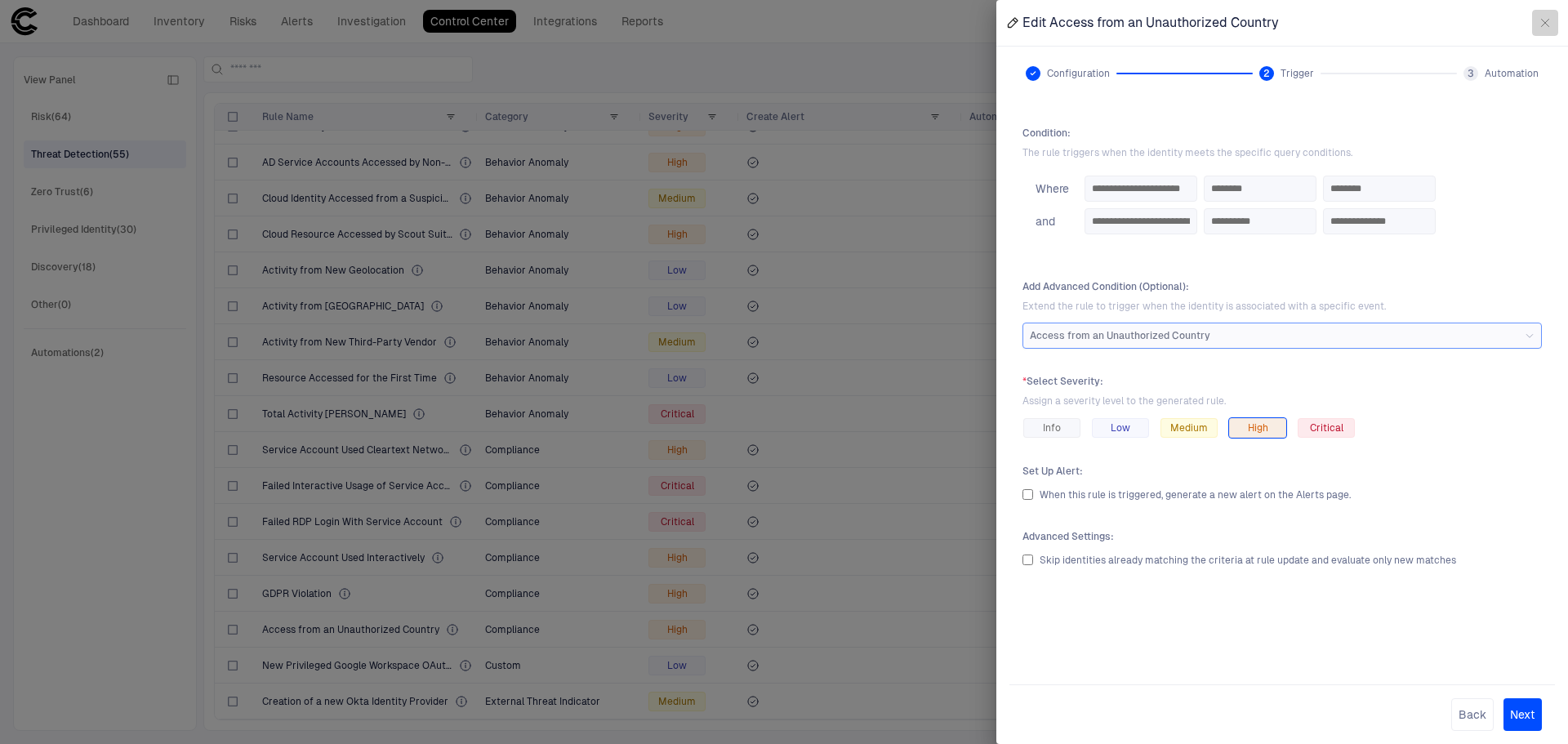
click at [1544, 29] on icon "button" at bounding box center [1544, 23] width 13 height 13
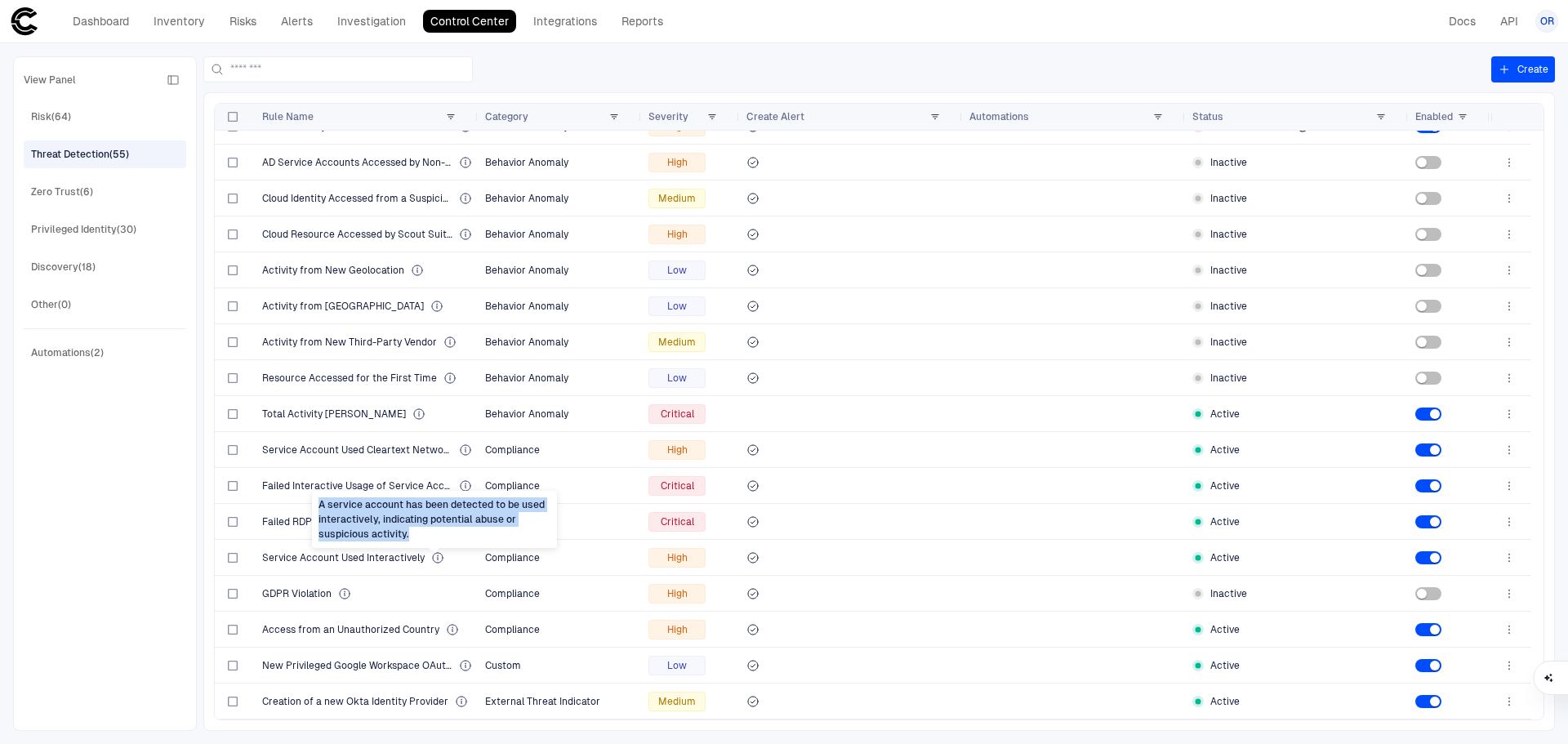
drag, startPoint x: 426, startPoint y: 537, endPoint x: 320, endPoint y: 508, distance: 109.9
click at [320, 508] on div "A service account has been detected to be used interactively, indicating potent…" at bounding box center [434, 519] width 245 height 57
copy div "A service account has been detected to be used interactively, indicating potent…"
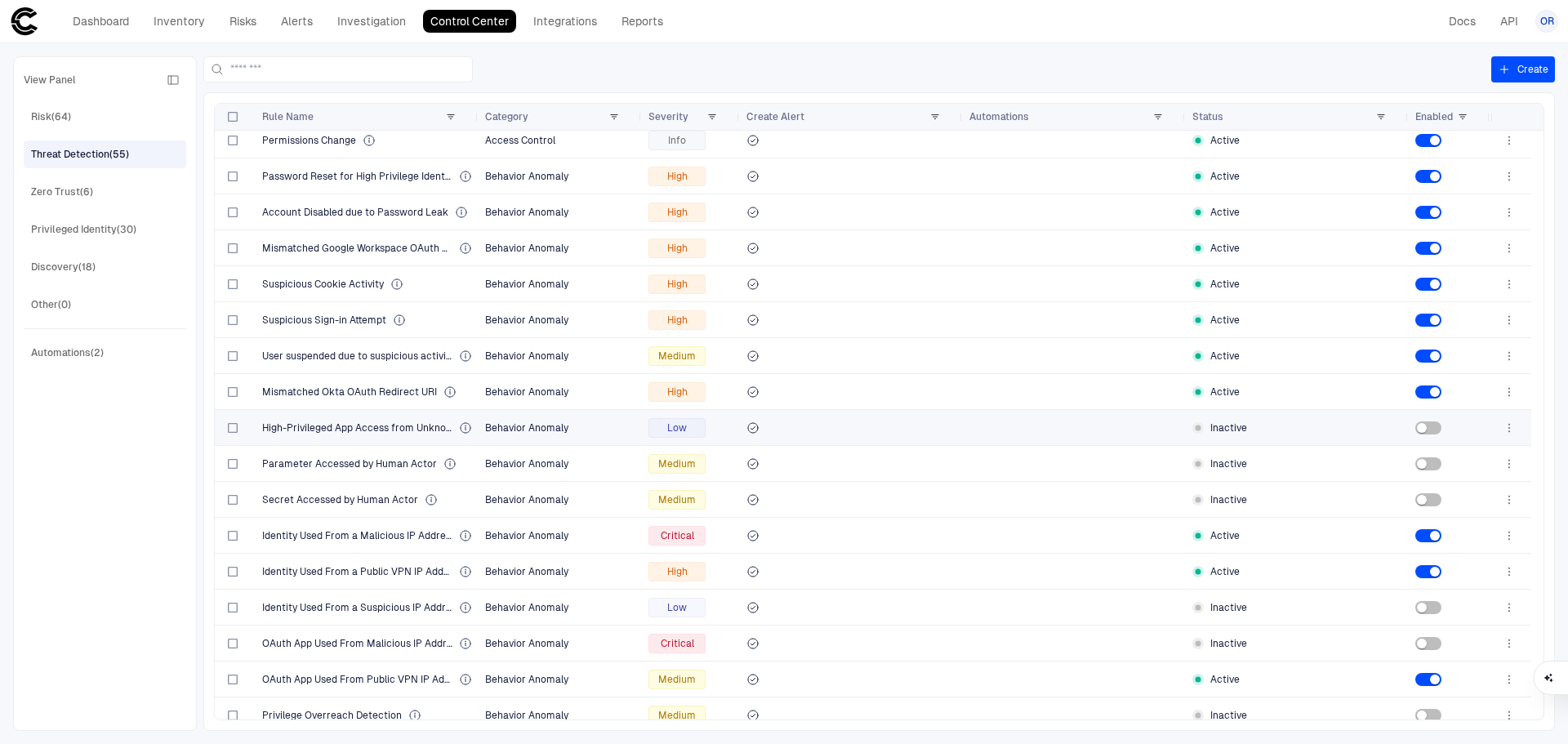
scroll to position [627, 0]
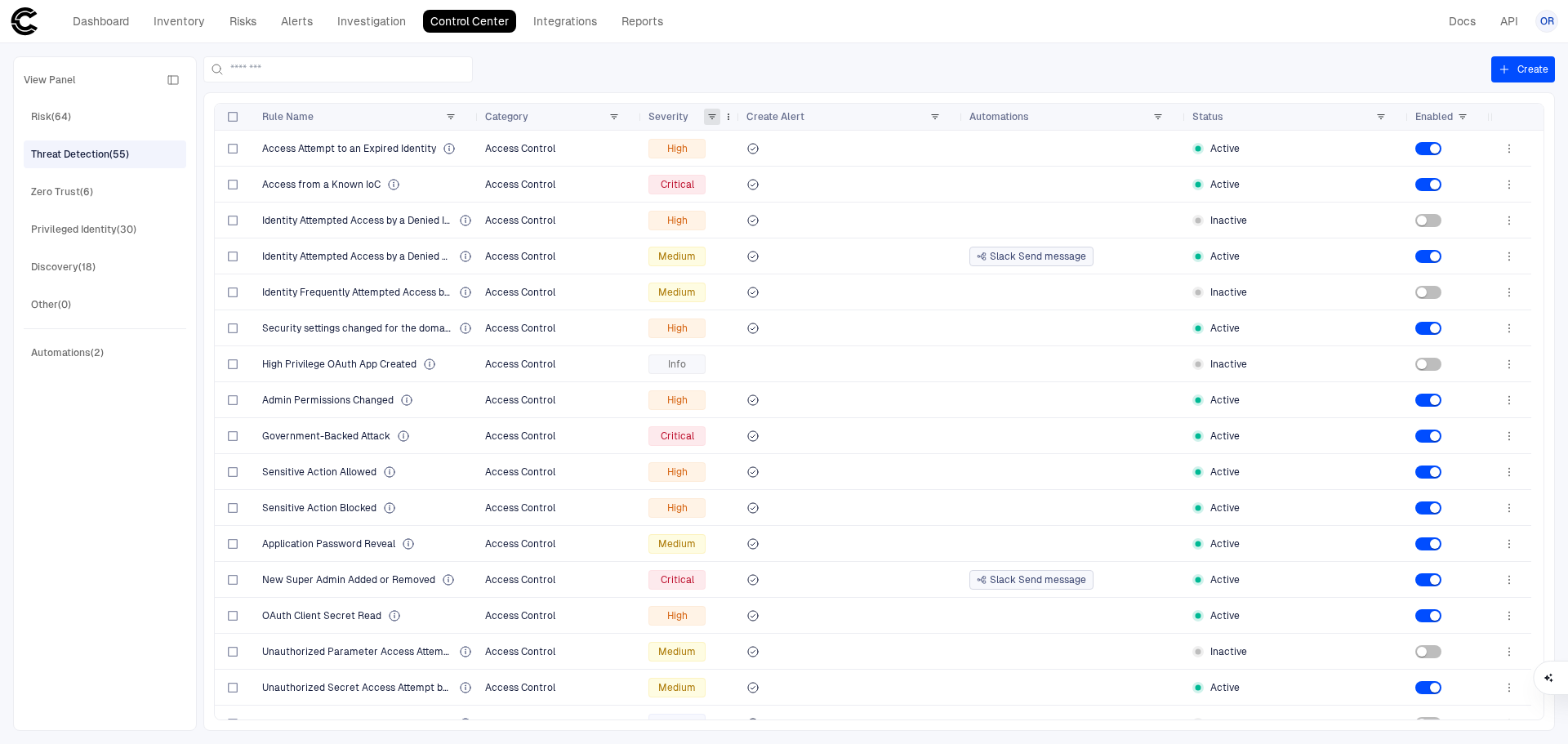
click at [716, 112] on span at bounding box center [711, 117] width 10 height 10
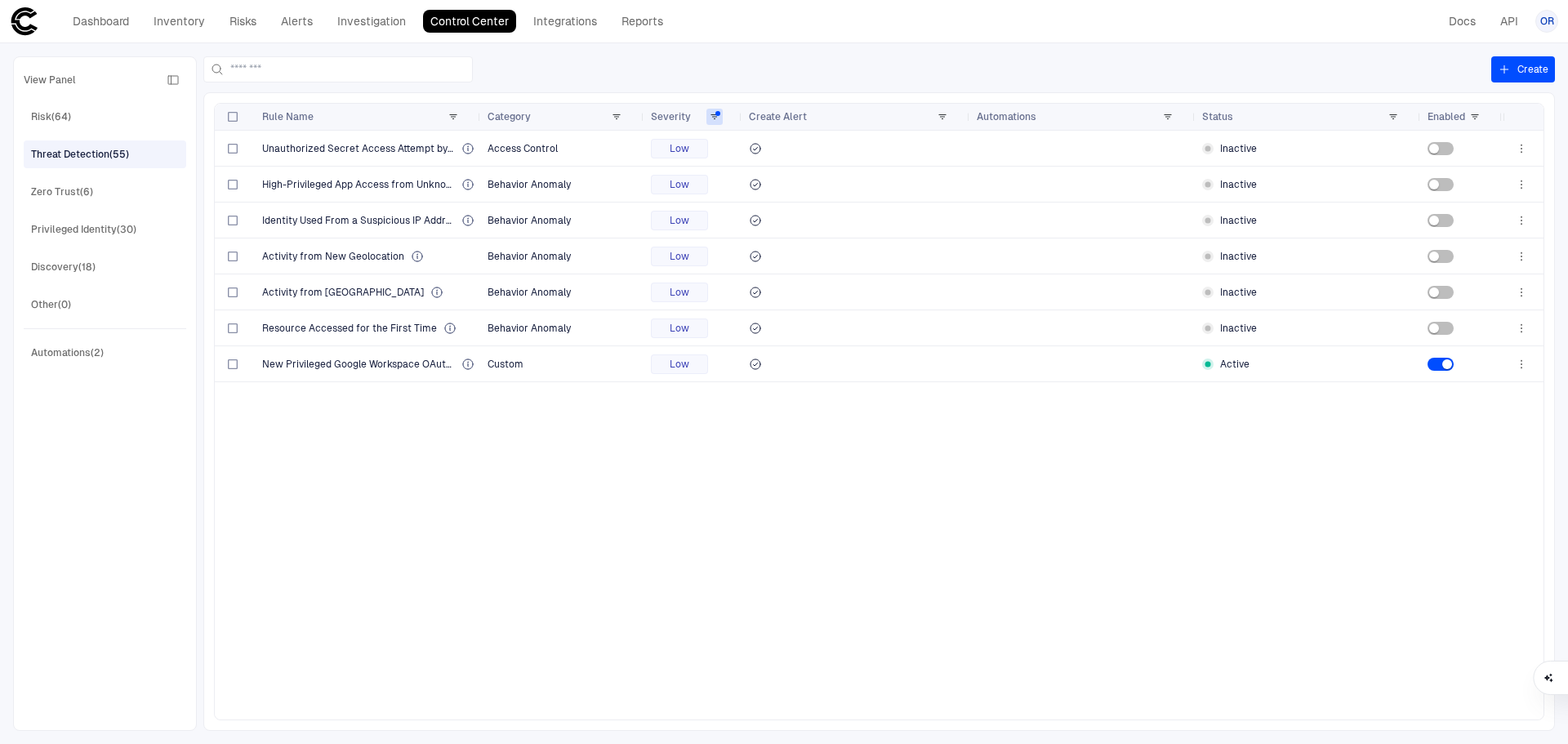
click at [585, 523] on div "Unauthorized Secret Access Attempt by IAM Role Access Control Low Inactive High…" at bounding box center [859, 425] width 1288 height 589
click at [713, 112] on span at bounding box center [714, 117] width 10 height 10
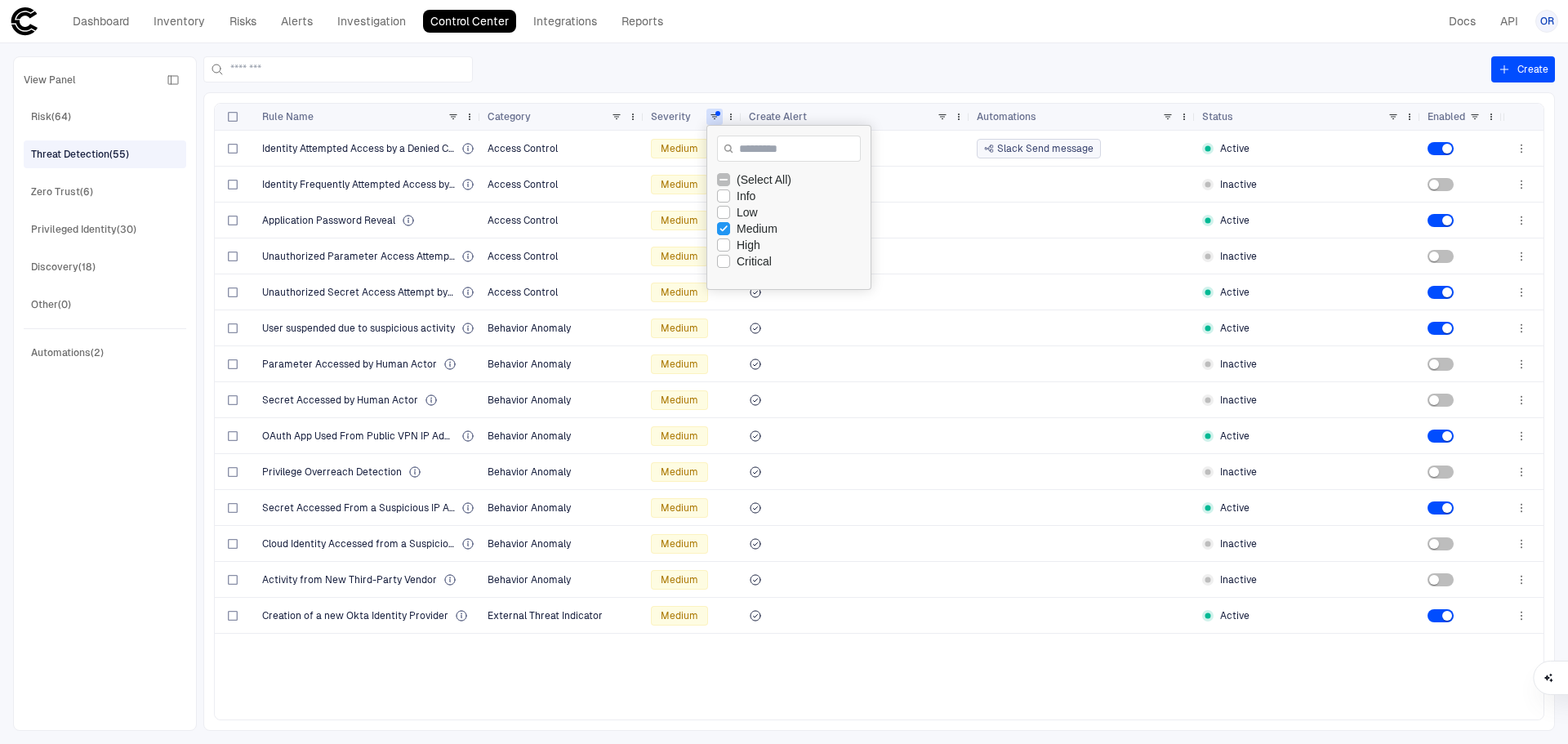
click at [575, 668] on div "Identity Attempted Access by a Denied Consumer Access Control Medium Slack Send…" at bounding box center [859, 425] width 1288 height 589
click at [1464, 125] on div "Enabled" at bounding box center [1449, 117] width 42 height 18
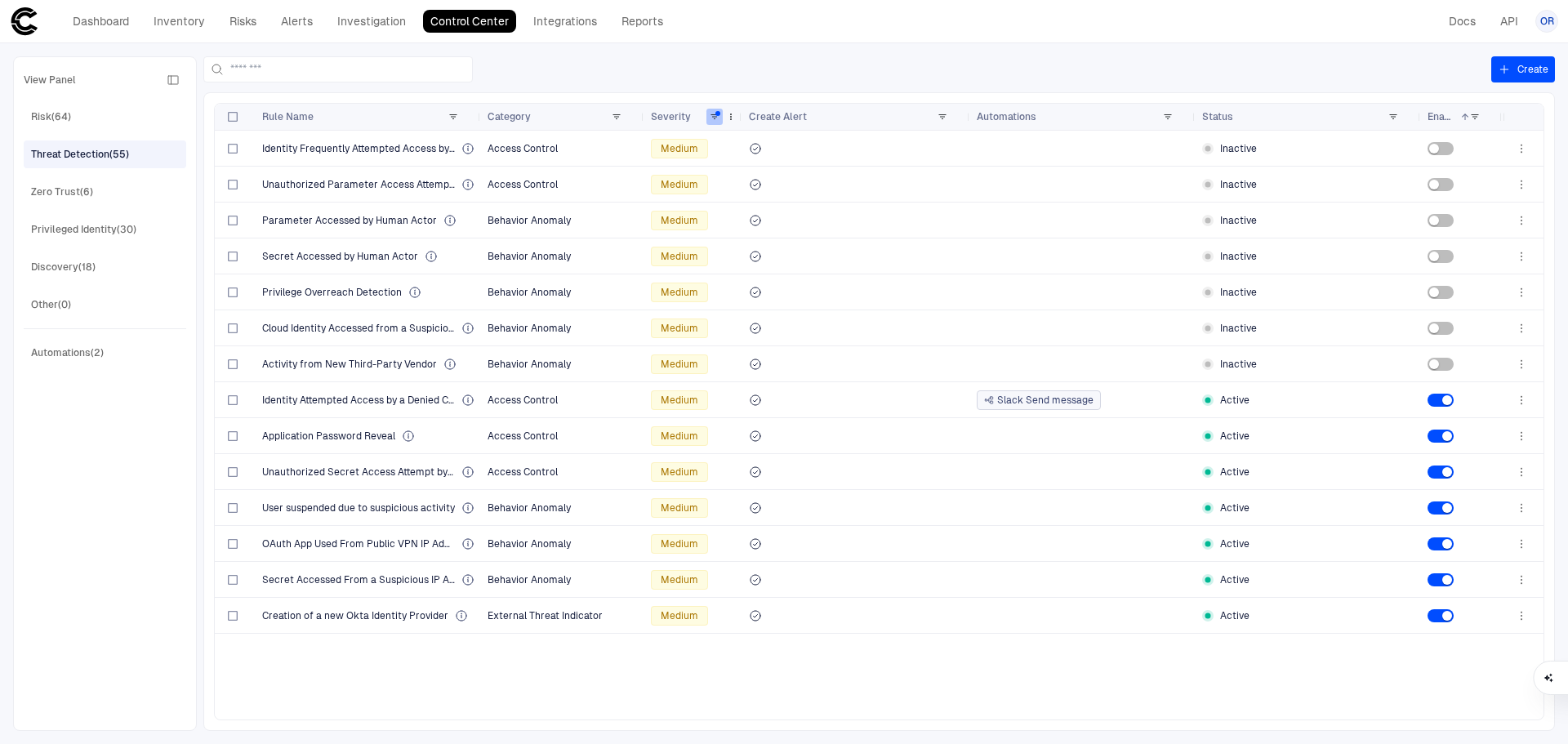
click at [715, 119] on span at bounding box center [714, 117] width 10 height 10
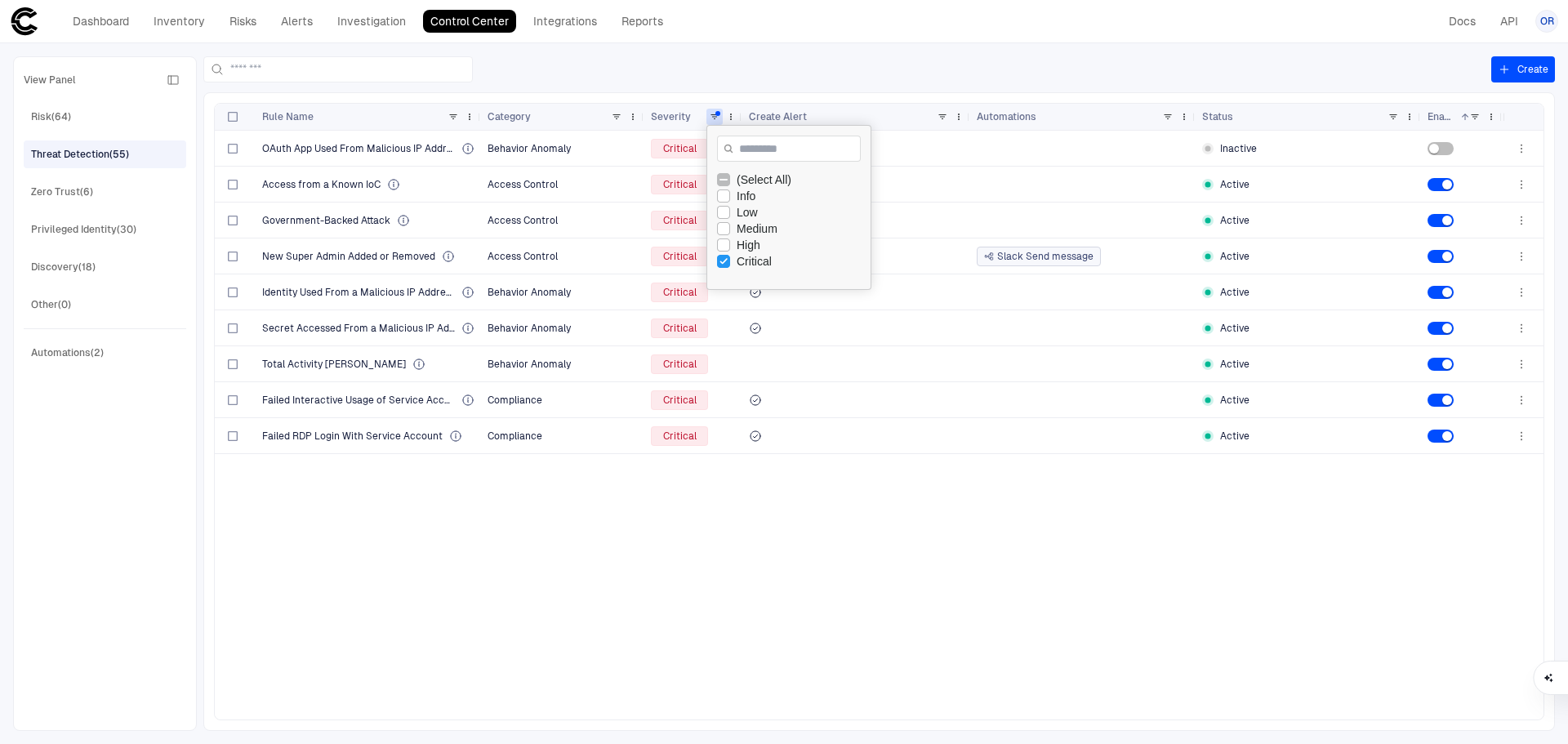
click at [689, 523] on div "OAuth App Used From Malicious IP Address Behavior Anomaly Critical Inactive Acc…" at bounding box center [859, 425] width 1288 height 589
